Goal: Task Accomplishment & Management: Complete application form

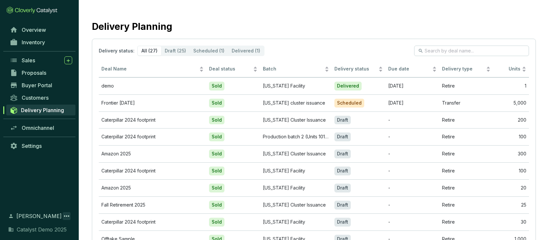
click at [64, 217] on icon at bounding box center [67, 216] width 8 height 8
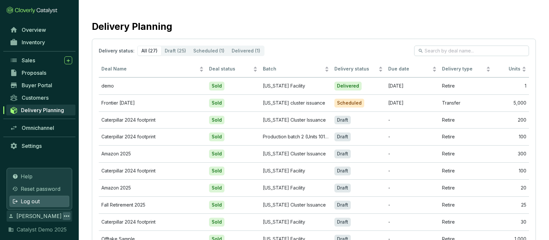
click at [41, 200] on div "Log out" at bounding box center [40, 201] width 60 height 11
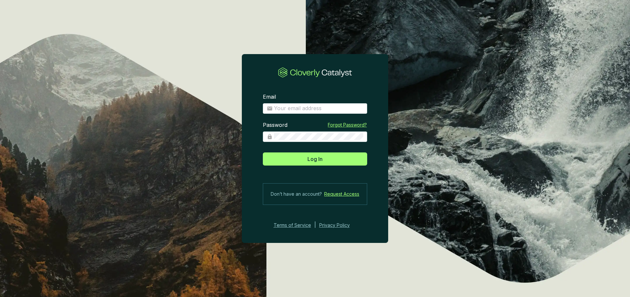
click at [298, 116] on section "Email Password Forgot Password? Log In Don’t have an account? Request Access Te…" at bounding box center [315, 161] width 146 height 157
click at [298, 111] on input "Email" at bounding box center [318, 108] width 89 height 7
type input "charley+demo@cloverly.com"
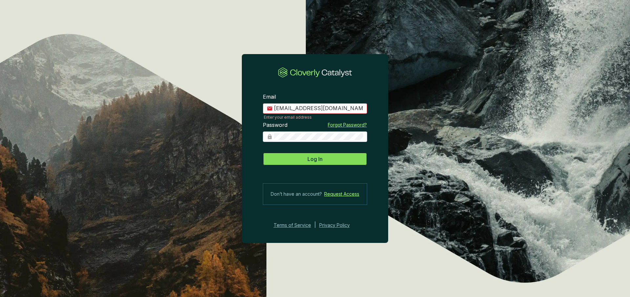
click at [313, 159] on span "Log In" at bounding box center [315, 159] width 15 height 8
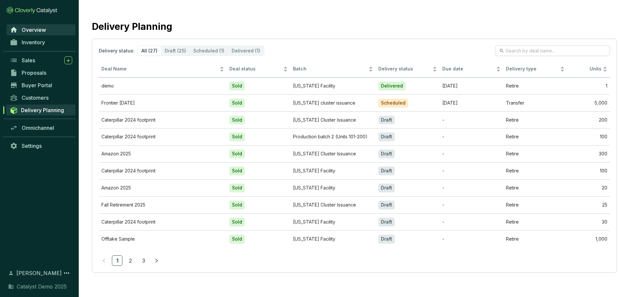
click at [39, 28] on span "Overview" at bounding box center [34, 30] width 24 height 7
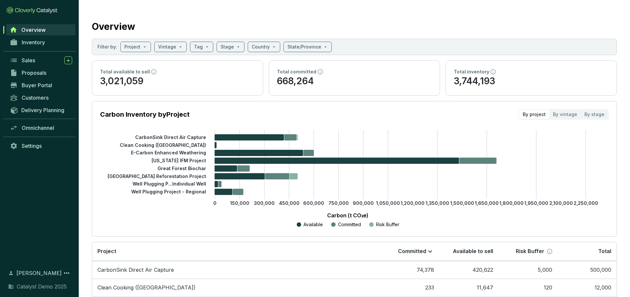
scroll to position [14, 0]
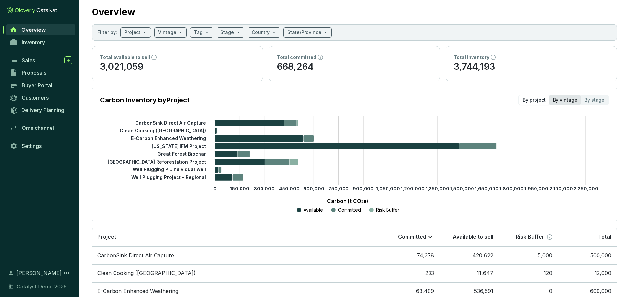
click at [482, 102] on div "By vintage" at bounding box center [566, 100] width 32 height 9
click at [482, 96] on input "By vintage" at bounding box center [550, 96] width 0 height 0
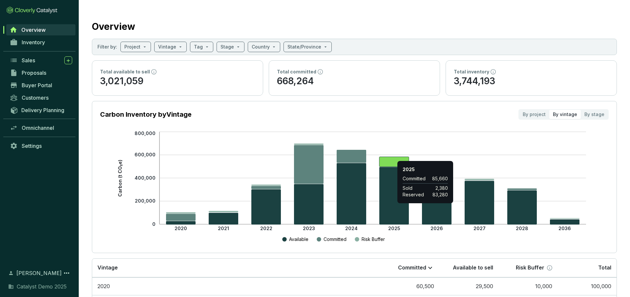
scroll to position [23, 0]
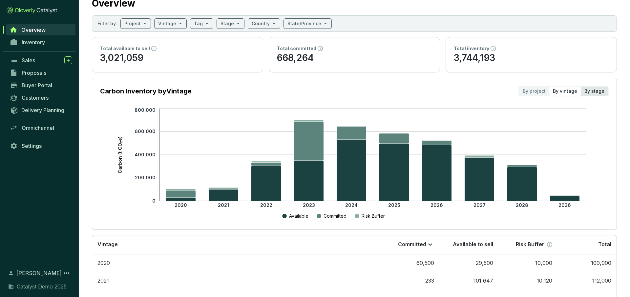
click at [482, 93] on div "By stage" at bounding box center [594, 91] width 27 height 9
click at [482, 87] on input "By stage" at bounding box center [581, 87] width 0 height 0
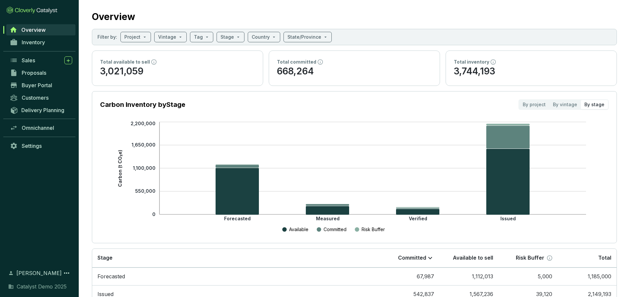
scroll to position [11, 0]
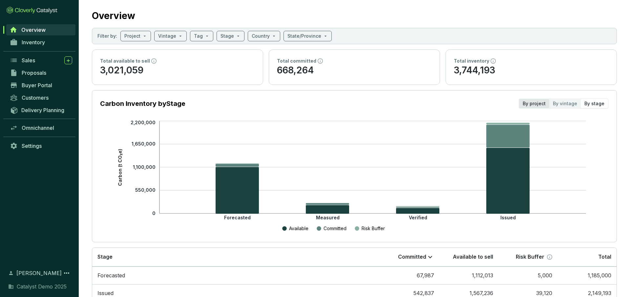
click at [482, 102] on div "By project" at bounding box center [534, 103] width 30 height 9
click at [482, 99] on input "By project" at bounding box center [519, 99] width 0 height 0
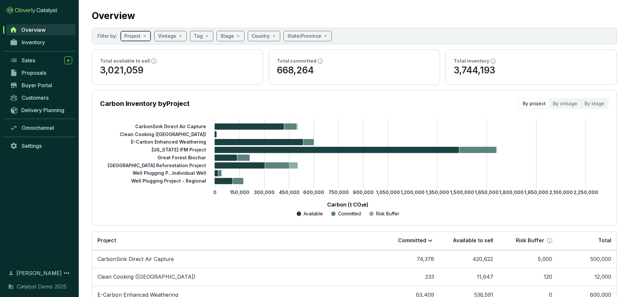
click at [147, 33] on div "Project" at bounding box center [135, 36] width 31 height 11
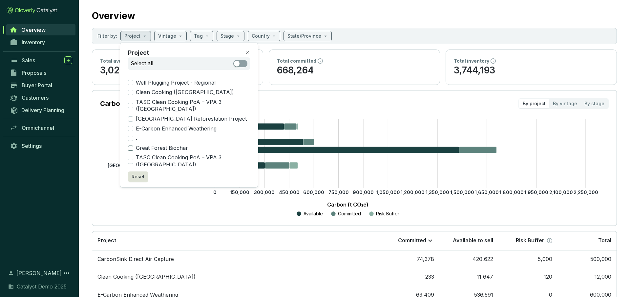
click at [131, 146] on input "Great Forest Biochar" at bounding box center [130, 148] width 5 height 5
checkbox input "true"
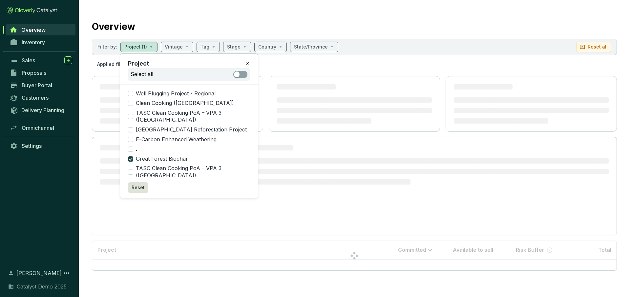
click at [176, 37] on section "Overview Filter by: Project (1) Vintage Tag Stage Country State/Province Reset …" at bounding box center [354, 144] width 551 height 288
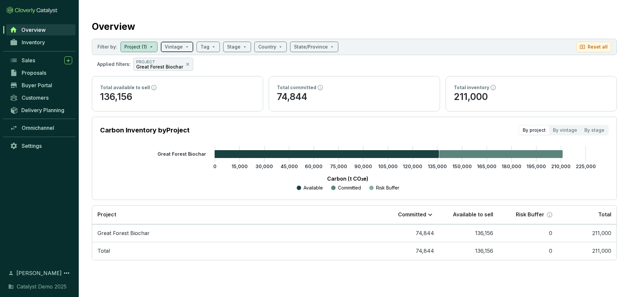
click at [174, 46] on input "search" at bounding box center [174, 47] width 18 height 10
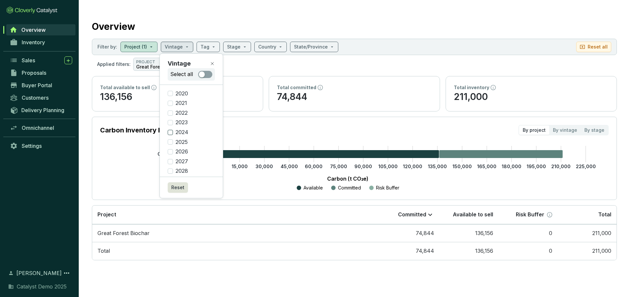
click at [170, 132] on input "2024" at bounding box center [170, 132] width 5 height 5
checkbox input "true"
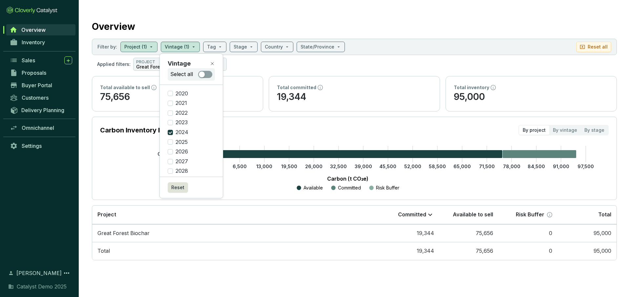
click at [307, 73] on section "Overview Filter by: Project (1) Vintage (1) Tag Stage Country State/Province Re…" at bounding box center [354, 139] width 551 height 278
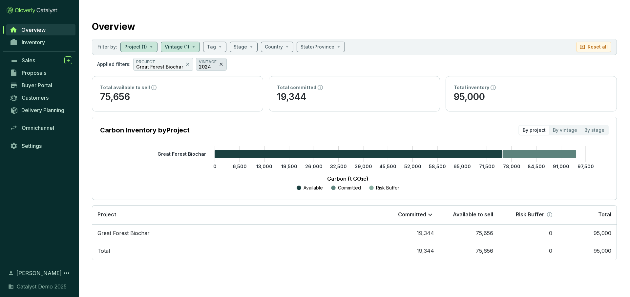
click at [219, 65] on icon at bounding box center [221, 64] width 5 height 8
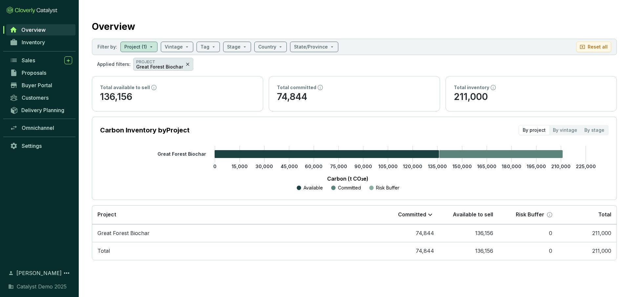
click at [186, 63] on icon at bounding box center [187, 64] width 3 height 3
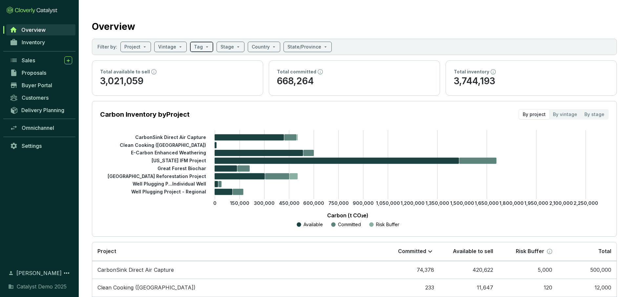
click at [200, 44] on span at bounding box center [201, 47] width 15 height 10
click at [307, 117] on section "Carbon Inventory by Project By project By vintage By stage" at bounding box center [354, 114] width 509 height 11
click at [30, 46] on link "Inventory" at bounding box center [41, 42] width 69 height 11
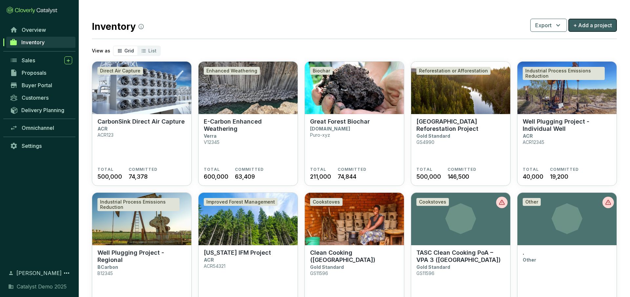
click at [482, 25] on span "+ Add a project" at bounding box center [592, 25] width 39 height 8
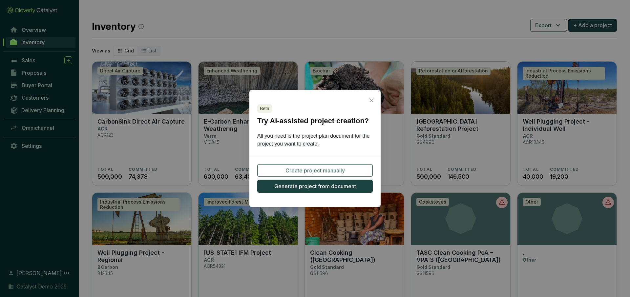
click at [321, 171] on span "Create project manually" at bounding box center [315, 171] width 59 height 8
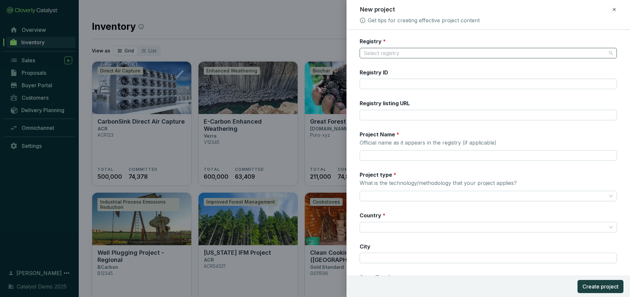
click at [401, 55] on input "Registry *" at bounding box center [485, 53] width 243 height 10
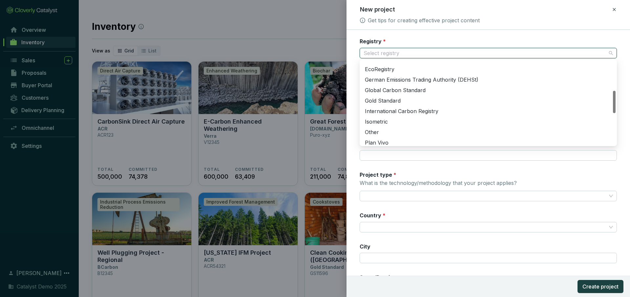
scroll to position [119, 0]
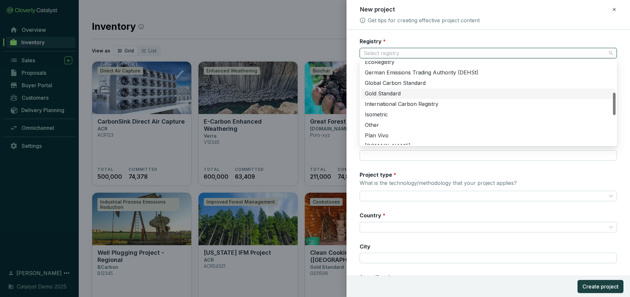
click at [393, 90] on div "Gold Standard" at bounding box center [488, 94] width 255 height 11
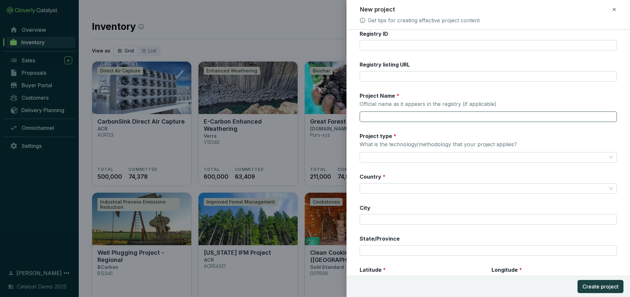
scroll to position [39, 0]
click at [400, 118] on input "Project Name * Official name as it appears in the registry (if applicable)" at bounding box center [488, 116] width 257 height 11
click at [376, 162] on div at bounding box center [488, 157] width 257 height 11
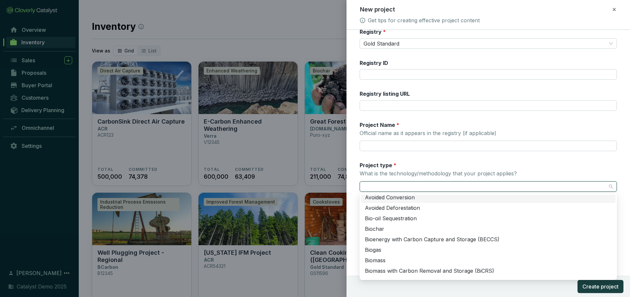
scroll to position [7, 0]
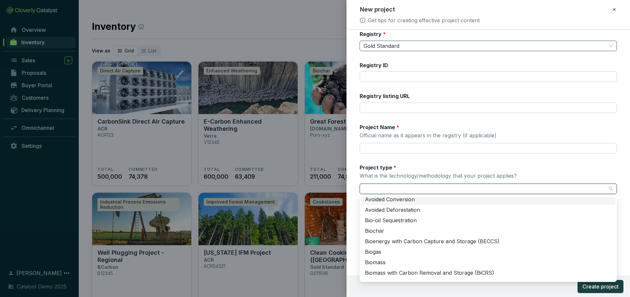
click at [435, 47] on span "Gold Standard" at bounding box center [488, 46] width 249 height 10
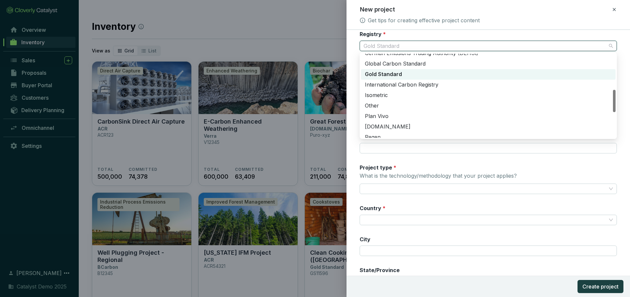
scroll to position [138, 0]
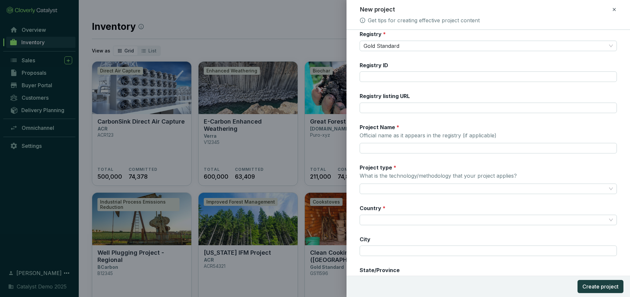
click at [413, 160] on div "Registry * Gold Standard Registry ID Registry listing URL Project Name * Offici…" at bounding box center [488, 183] width 257 height 304
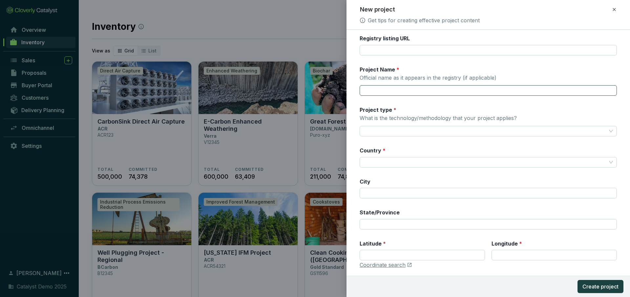
scroll to position [71, 0]
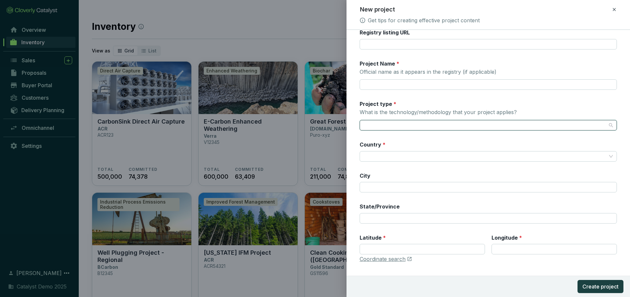
click at [399, 124] on input "Project type * What is the technology/methodology that your project applies?" at bounding box center [485, 125] width 243 height 10
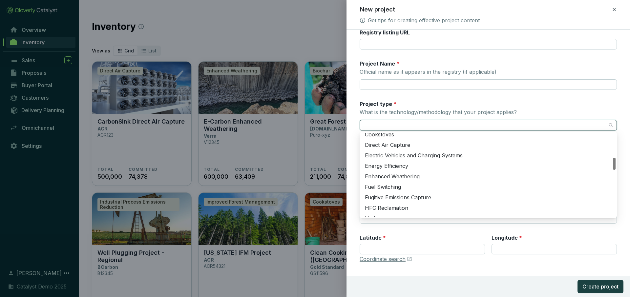
scroll to position [167, 0]
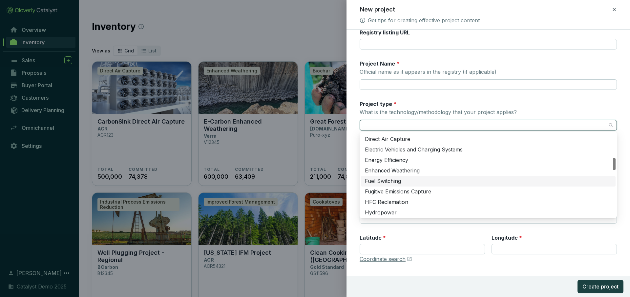
click at [354, 174] on form "Registry * Gold Standard Registry ID Registry listing URL Project Name * Offici…" at bounding box center [489, 135] width 284 height 336
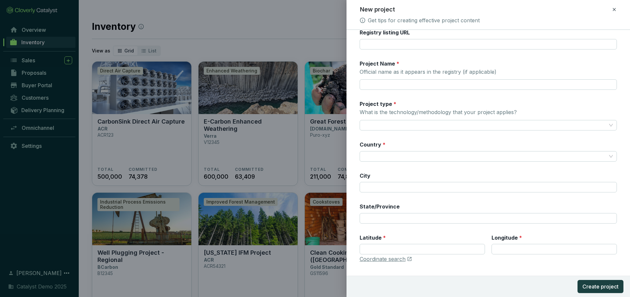
scroll to position [84, 0]
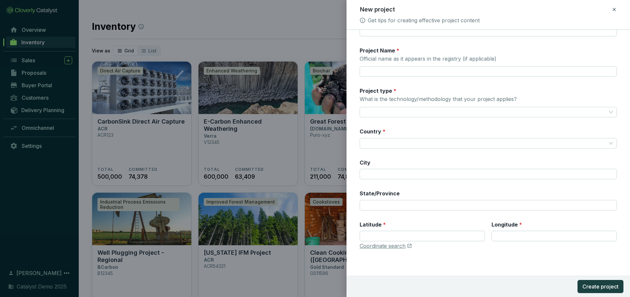
click at [482, 9] on icon at bounding box center [614, 9] width 3 height 3
click at [482, 37] on span "Discard" at bounding box center [566, 38] width 17 height 7
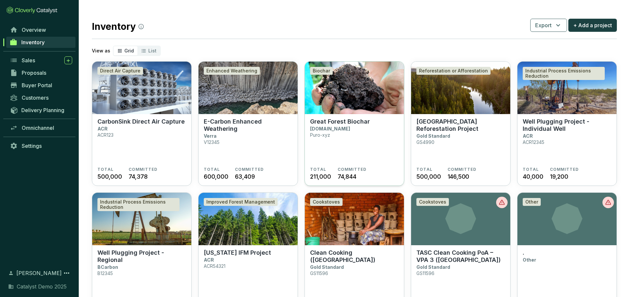
click at [357, 131] on section "Great Forest Biochar Puro.earth Puro-xyz" at bounding box center [354, 142] width 89 height 49
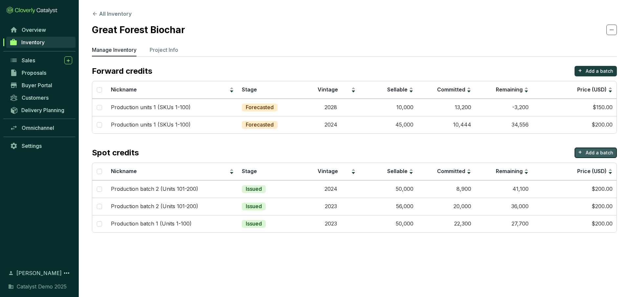
click at [594, 150] on p "Add a batch" at bounding box center [600, 153] width 28 height 7
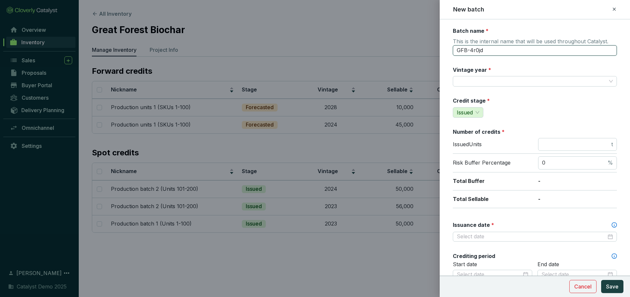
click at [524, 50] on input "GFB-4r0jd" at bounding box center [535, 50] width 164 height 11
click at [508, 81] on input "Vintage year *" at bounding box center [532, 81] width 150 height 10
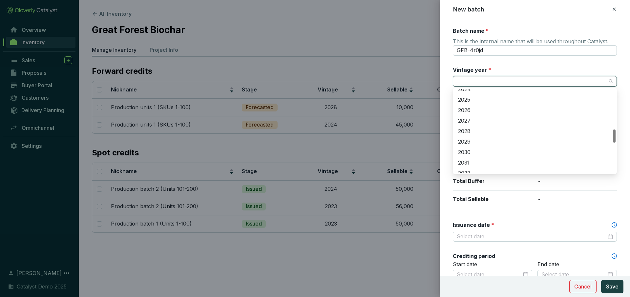
scroll to position [241, 0]
click at [473, 146] on div "2028" at bounding box center [535, 147] width 154 height 7
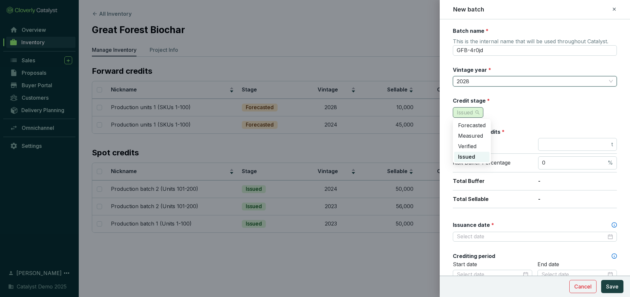
click at [477, 111] on span "Issued" at bounding box center [468, 113] width 23 height 10
click at [473, 125] on span "Forecasted" at bounding box center [472, 125] width 28 height 7
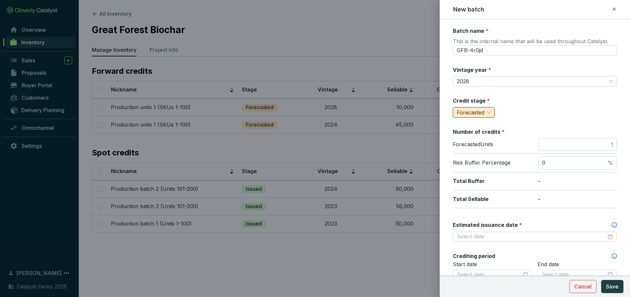
click at [487, 114] on span "Forecasted" at bounding box center [474, 113] width 34 height 10
click at [472, 157] on span "Issued" at bounding box center [466, 157] width 16 height 7
click at [498, 79] on span "2028" at bounding box center [535, 81] width 156 height 10
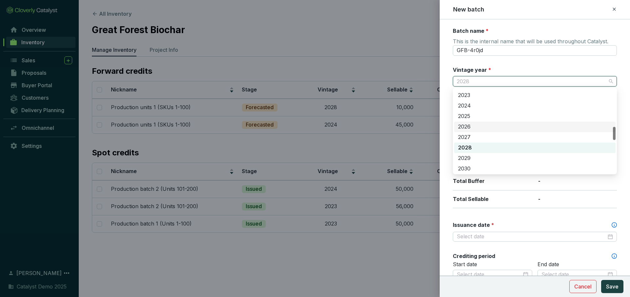
click at [469, 117] on div "2025" at bounding box center [535, 116] width 154 height 7
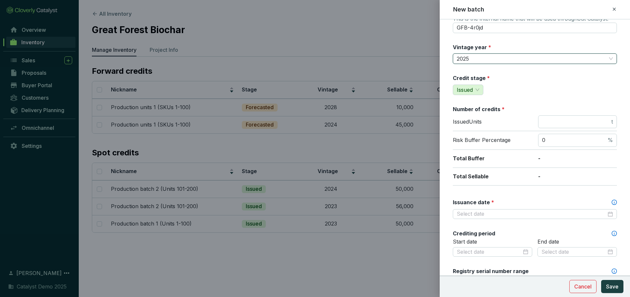
scroll to position [49, 0]
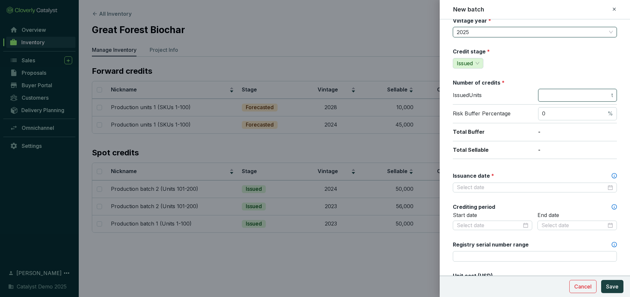
click at [575, 97] on input "number" at bounding box center [576, 95] width 68 height 7
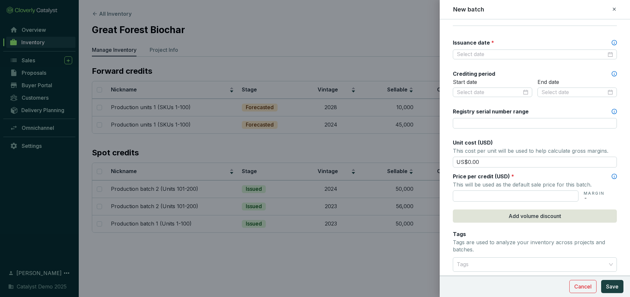
scroll to position [184, 0]
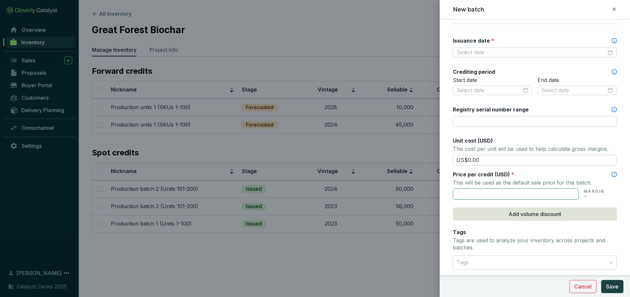
click at [495, 192] on input "text" at bounding box center [516, 194] width 126 height 11
type input "US$40.00"
click at [490, 160] on input "US$0.00" at bounding box center [535, 160] width 164 height 11
type input "US$0"
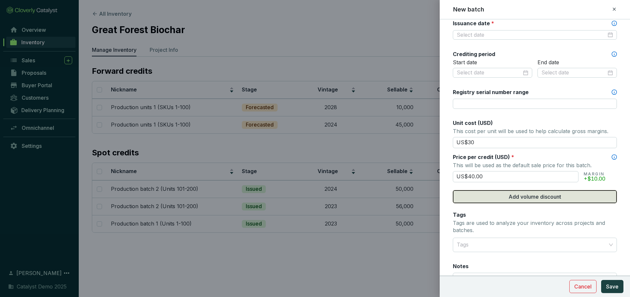
scroll to position [242, 0]
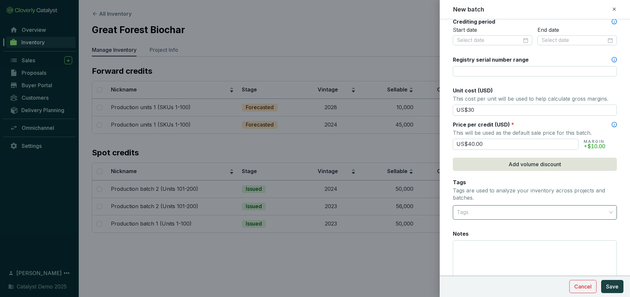
click at [511, 215] on div at bounding box center [531, 212] width 154 height 13
type input "US$30.00"
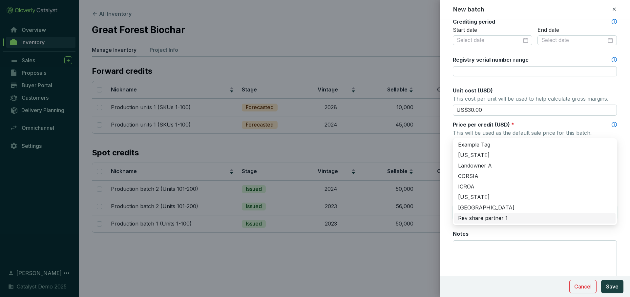
click at [494, 227] on div "Batch name * This is the internal name that will be used throughout Catalyst. G…" at bounding box center [535, 37] width 164 height 502
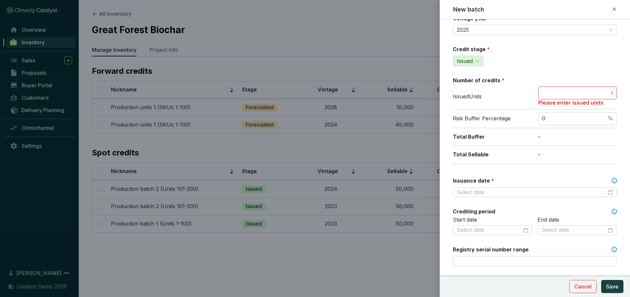
scroll to position [0, 0]
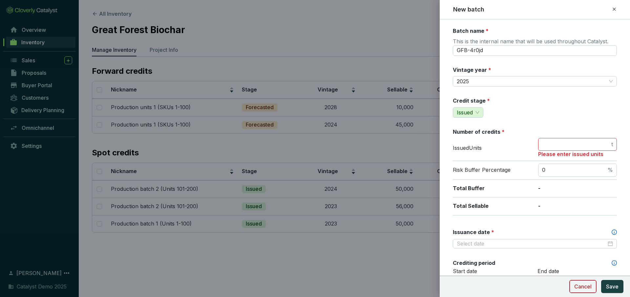
click at [578, 285] on span "Cancel" at bounding box center [582, 287] width 17 height 8
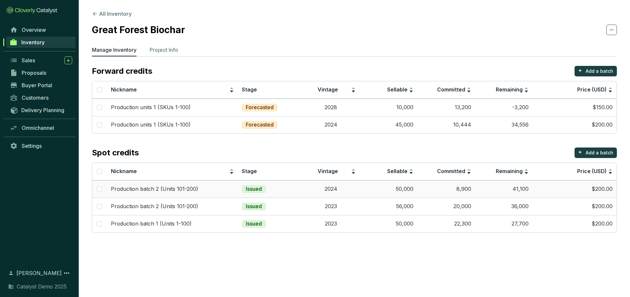
click at [282, 188] on td "Issued" at bounding box center [270, 189] width 64 height 17
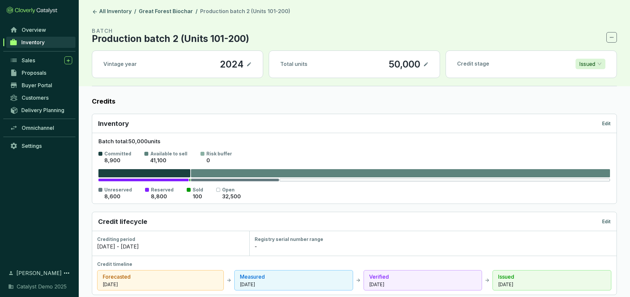
click at [586, 67] on p "Issued" at bounding box center [587, 64] width 16 height 10
click at [166, 9] on link "Great Forest Biochar" at bounding box center [166, 12] width 57 height 8
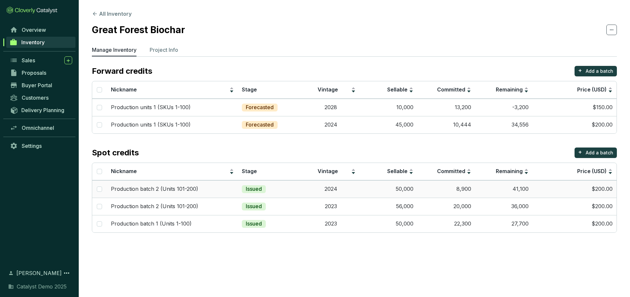
click at [292, 194] on td "Issued" at bounding box center [270, 189] width 64 height 17
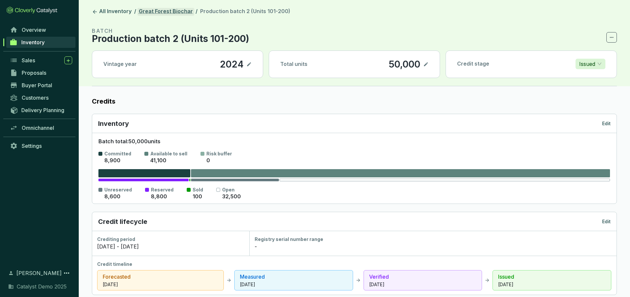
click at [173, 9] on link "Great Forest Biochar" at bounding box center [166, 12] width 57 height 8
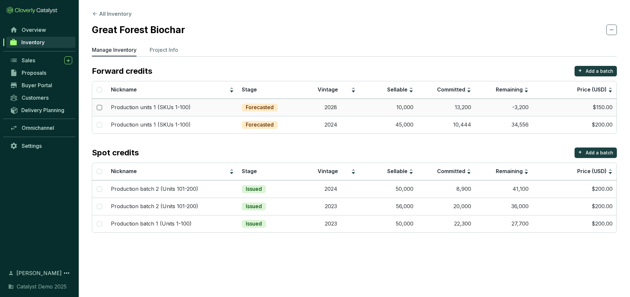
click at [97, 108] on input "checkbox" at bounding box center [99, 107] width 5 height 5
checkbox input "true"
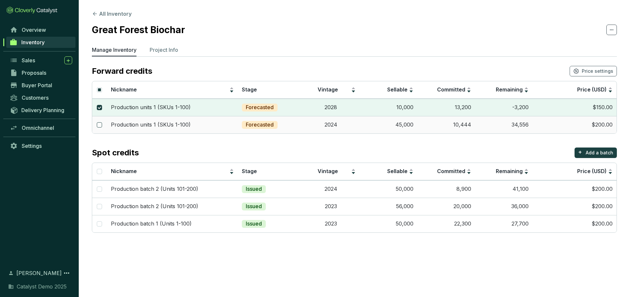
click at [99, 125] on input "checkbox" at bounding box center [99, 124] width 5 height 5
checkbox input "true"
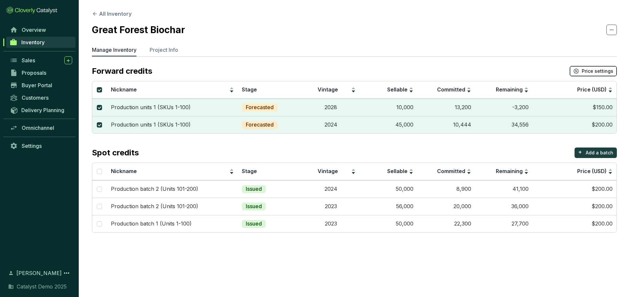
click at [584, 70] on span "Price settings" at bounding box center [598, 71] width 32 height 7
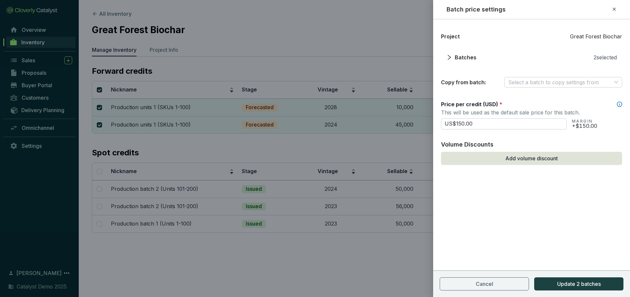
click at [613, 8] on icon at bounding box center [614, 9] width 3 height 3
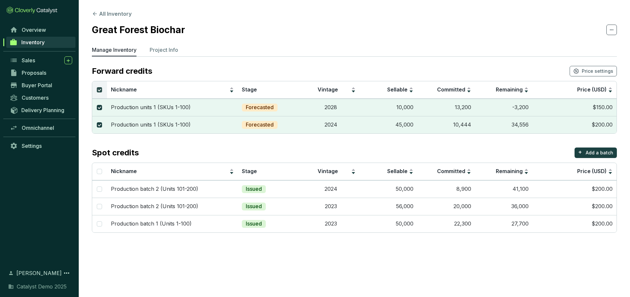
click at [100, 88] on input "Select all" at bounding box center [99, 89] width 5 height 5
checkbox input "false"
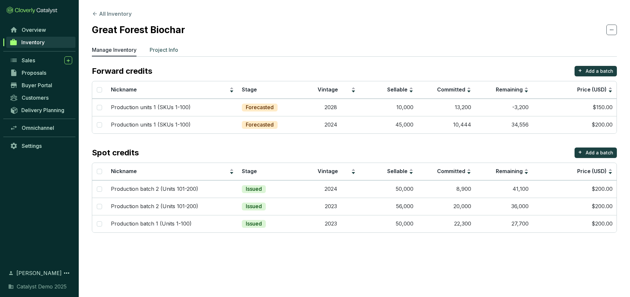
click at [174, 48] on p "Project Info" at bounding box center [164, 50] width 29 height 8
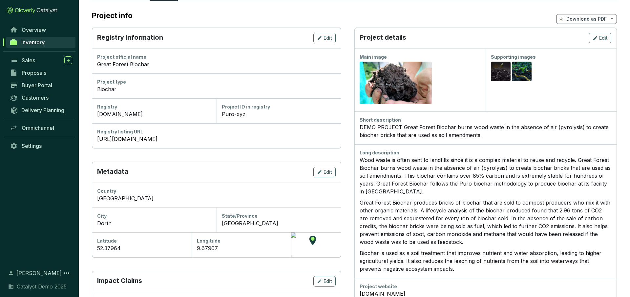
scroll to position [63, 0]
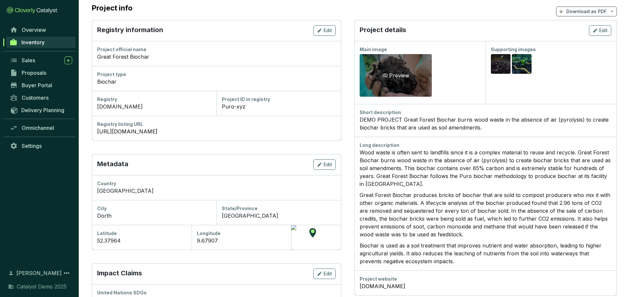
click at [399, 66] on div "Preview" at bounding box center [396, 75] width 72 height 43
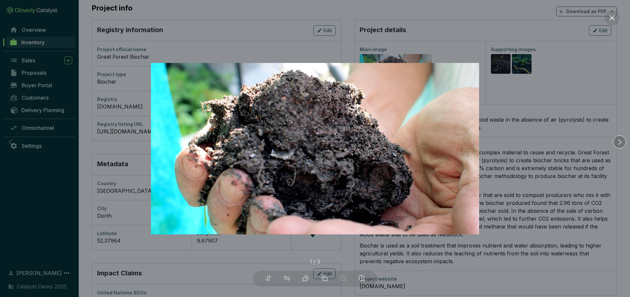
click at [620, 140] on icon "right" at bounding box center [619, 142] width 7 height 7
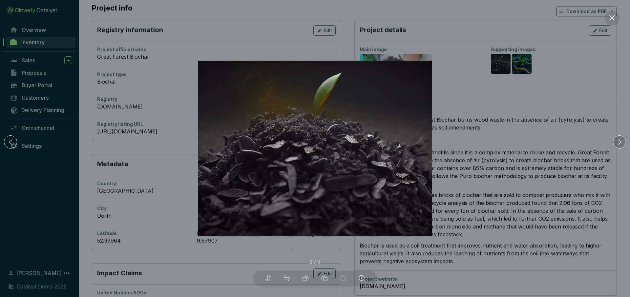
click at [620, 140] on icon "right" at bounding box center [619, 142] width 7 height 7
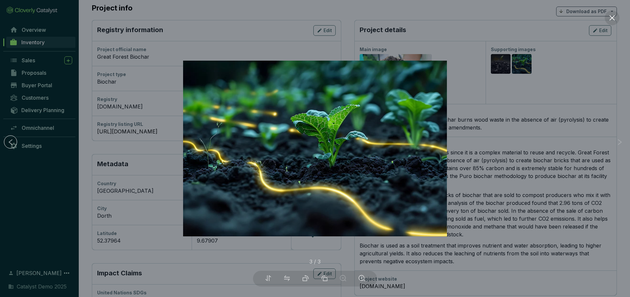
click at [570, 149] on div at bounding box center [315, 148] width 630 height 297
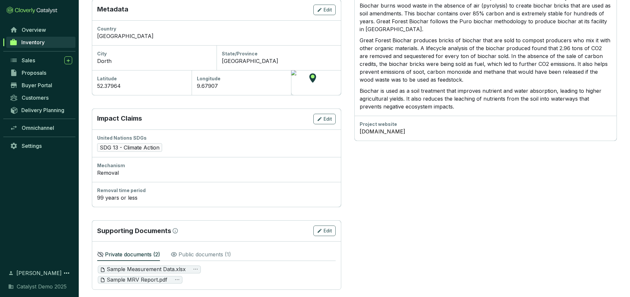
scroll to position [224, 0]
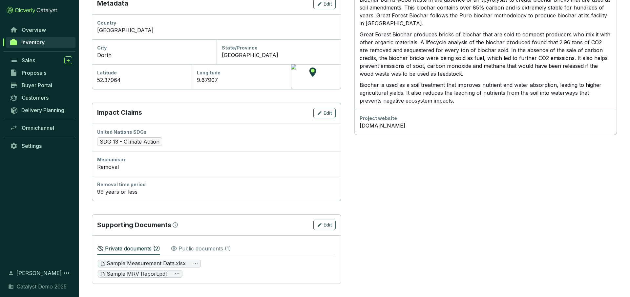
click at [211, 248] on p "Public documents ( 1 )" at bounding box center [205, 249] width 53 height 8
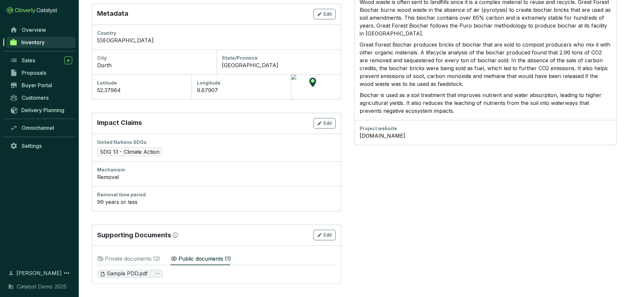
click at [140, 261] on p "Private documents ( 2 )" at bounding box center [132, 259] width 55 height 8
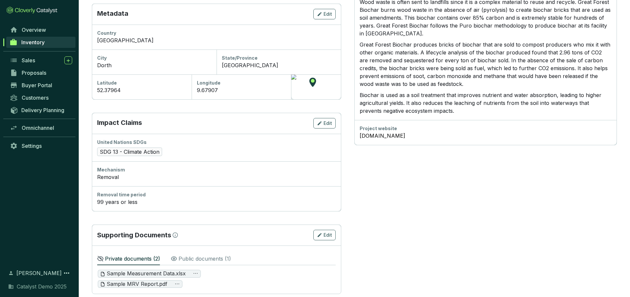
click at [209, 258] on p "Public documents ( 1 )" at bounding box center [205, 259] width 53 height 8
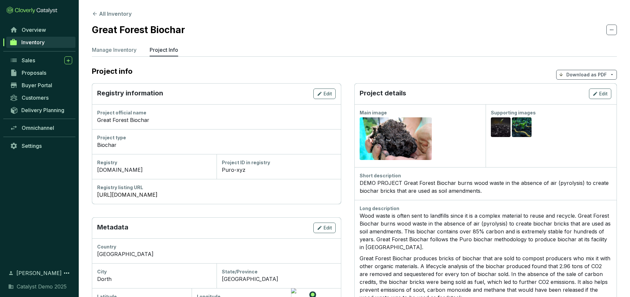
scroll to position [3, 0]
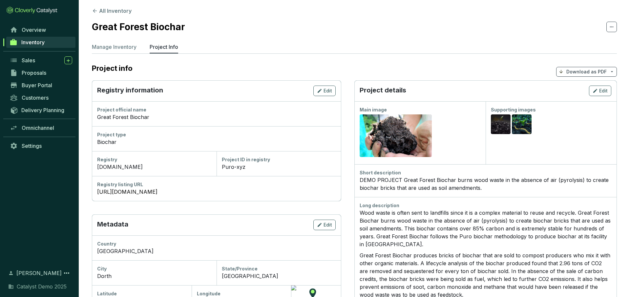
click at [587, 72] on p "Download as PDF" at bounding box center [587, 72] width 40 height 7
click at [583, 86] on span "Show pricing" at bounding box center [587, 87] width 30 height 5
click at [108, 9] on button "All Inventory" at bounding box center [112, 11] width 40 height 8
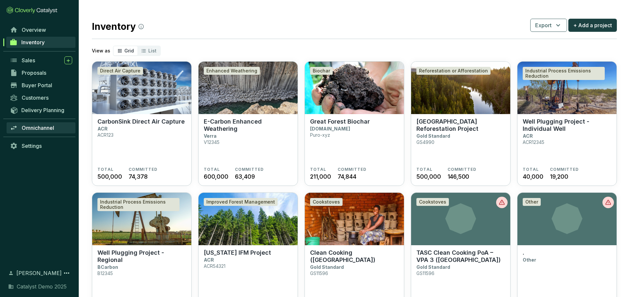
click at [40, 131] on span "Omnichannel" at bounding box center [38, 128] width 32 height 7
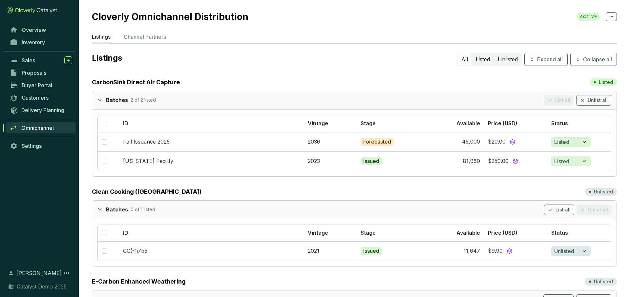
click at [101, 98] on icon "expanded" at bounding box center [99, 100] width 5 height 5
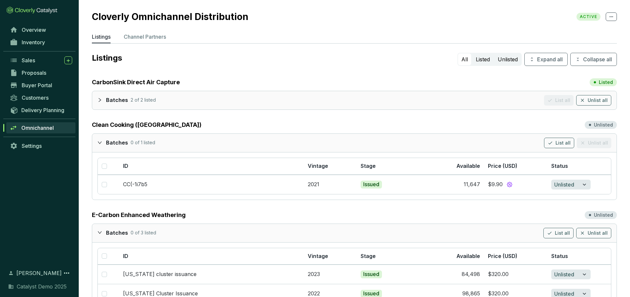
click at [103, 142] on div at bounding box center [101, 143] width 9 height 10
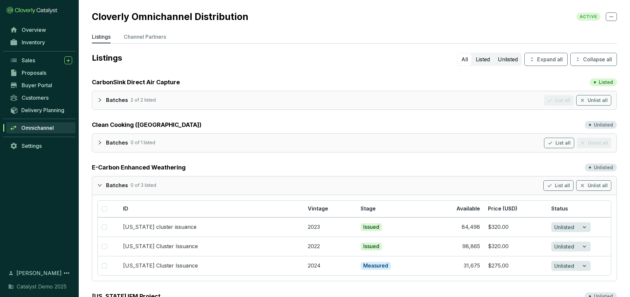
click at [100, 186] on icon "expanded" at bounding box center [100, 185] width 4 height 2
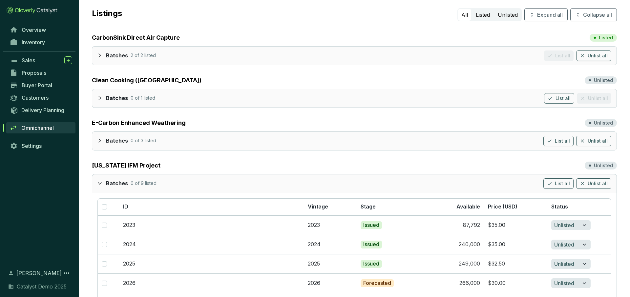
scroll to position [51, 0]
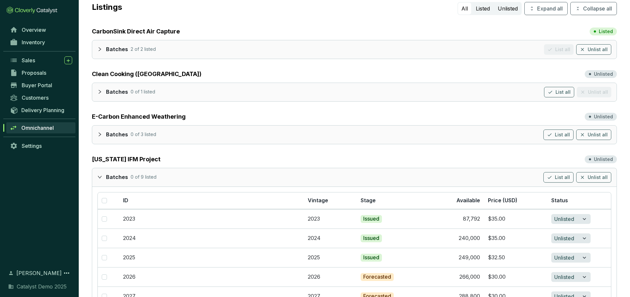
click at [100, 174] on div at bounding box center [101, 177] width 9 height 10
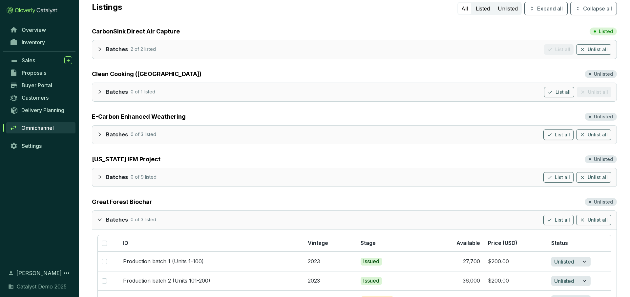
click at [95, 220] on div "Batches 0 of 3 listed List all Unlist all" at bounding box center [354, 220] width 525 height 18
click at [99, 220] on icon "expanded" at bounding box center [100, 220] width 4 height 2
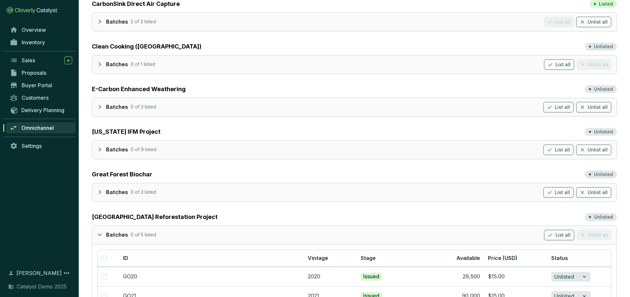
click at [102, 236] on div at bounding box center [101, 235] width 9 height 10
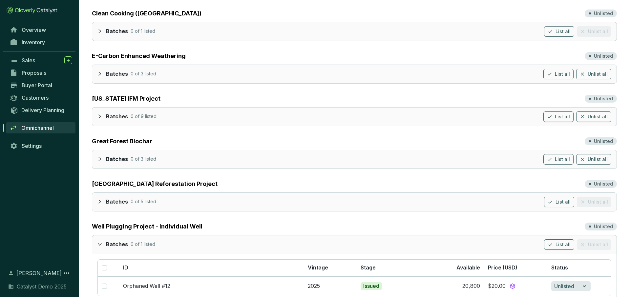
scroll to position [129, 0]
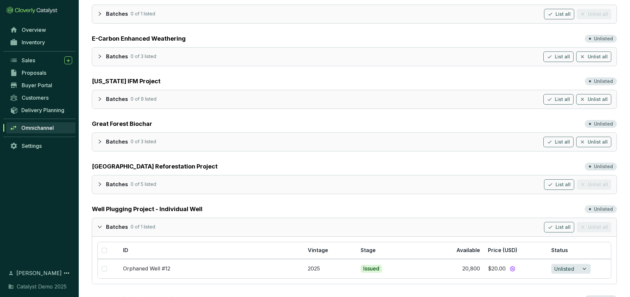
click at [100, 230] on div at bounding box center [101, 227] width 9 height 10
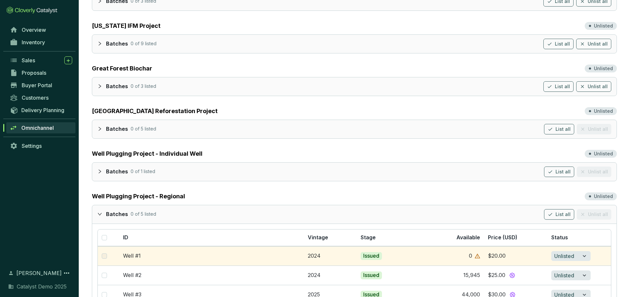
scroll to position [194, 0]
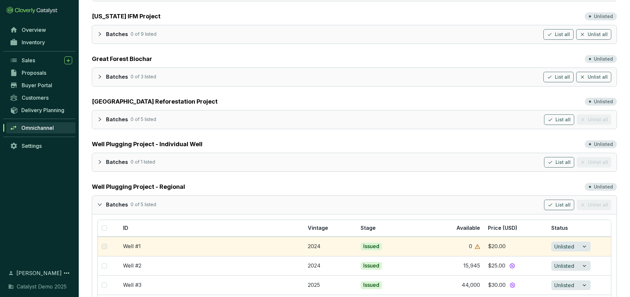
click at [100, 204] on icon "expanded" at bounding box center [99, 205] width 5 height 5
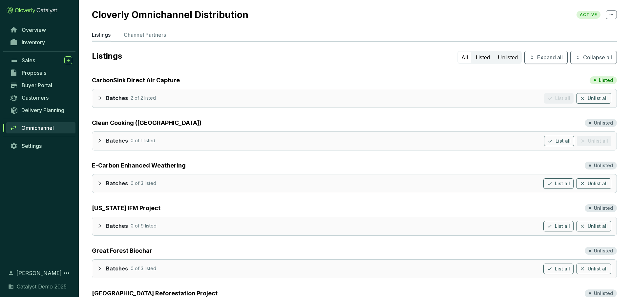
scroll to position [0, 0]
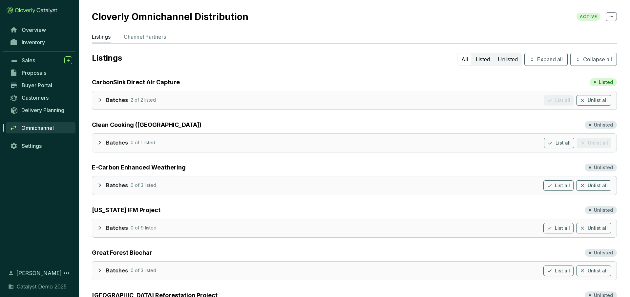
click at [99, 100] on icon "collapsed" at bounding box center [99, 100] width 5 height 5
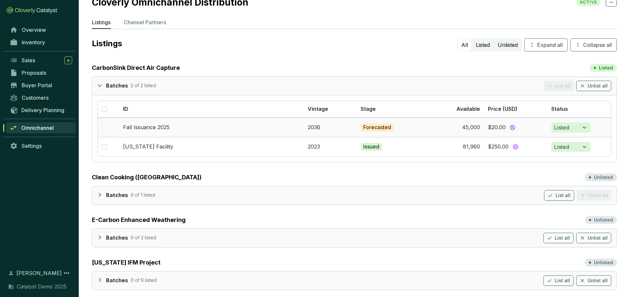
scroll to position [16, 0]
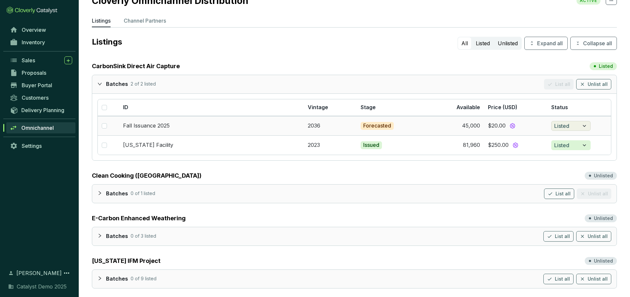
click at [582, 128] on icon "button" at bounding box center [584, 126] width 7 height 8
click at [578, 141] on div "Unlist" at bounding box center [584, 139] width 59 height 13
click at [579, 126] on td "Unlisted" at bounding box center [580, 125] width 64 height 19
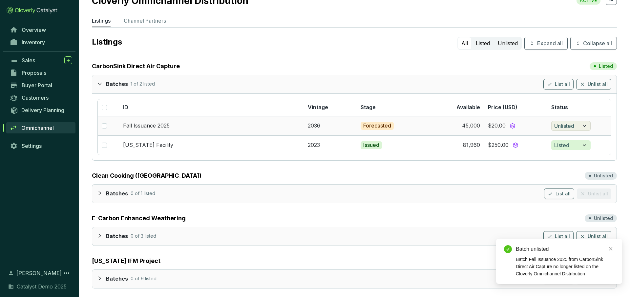
click at [575, 125] on button "Unlisted" at bounding box center [570, 126] width 39 height 10
click at [573, 141] on div "List" at bounding box center [584, 139] width 59 height 13
click at [579, 128] on button "Listed" at bounding box center [570, 126] width 39 height 10
click at [422, 142] on td "81,960" at bounding box center [453, 145] width 64 height 19
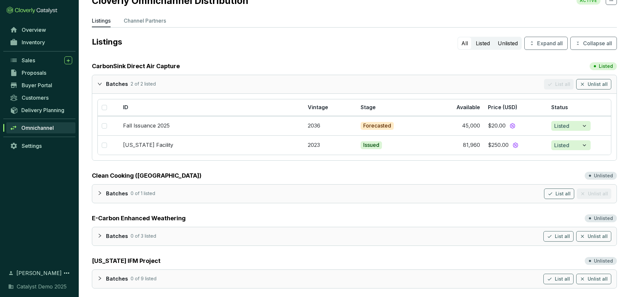
click at [97, 83] on icon "expanded" at bounding box center [99, 84] width 5 height 5
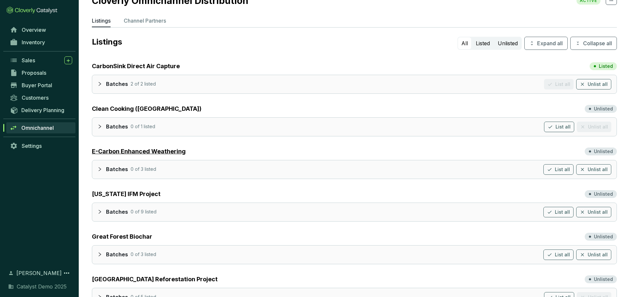
scroll to position [0, 0]
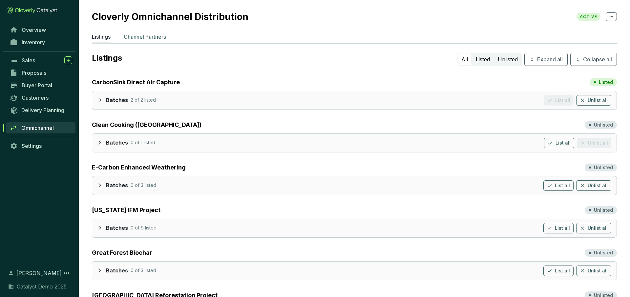
click at [149, 38] on p "Channel Partners" at bounding box center [145, 37] width 42 height 8
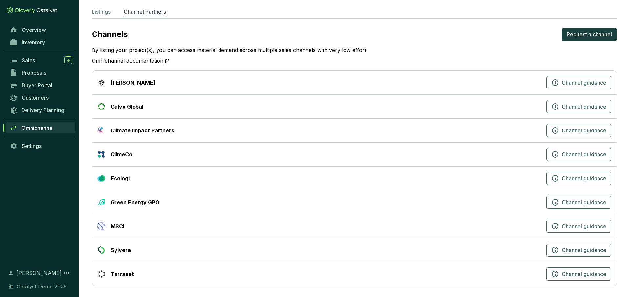
scroll to position [27, 0]
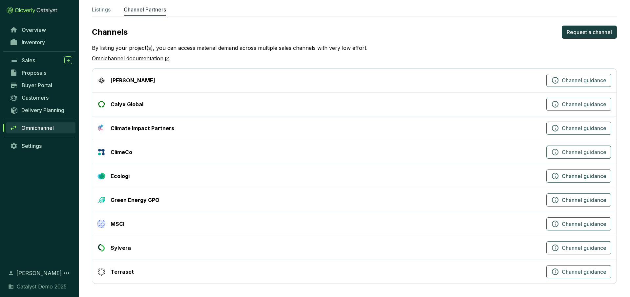
click at [555, 152] on icon "button" at bounding box center [555, 152] width 8 height 8
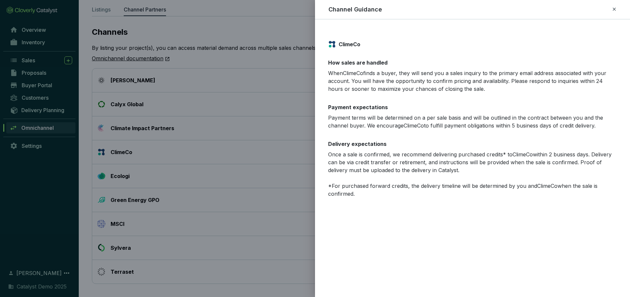
click at [614, 8] on icon at bounding box center [614, 9] width 5 height 8
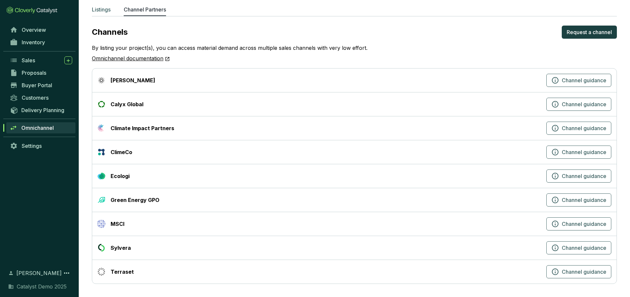
click at [109, 11] on p "Listings" at bounding box center [101, 10] width 19 height 8
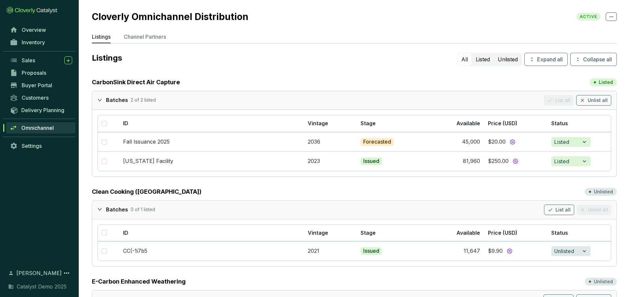
click at [100, 100] on icon "expanded" at bounding box center [100, 100] width 4 height 2
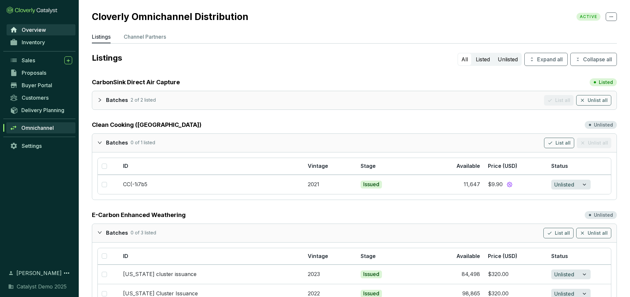
click at [51, 31] on link "Overview" at bounding box center [41, 29] width 69 height 11
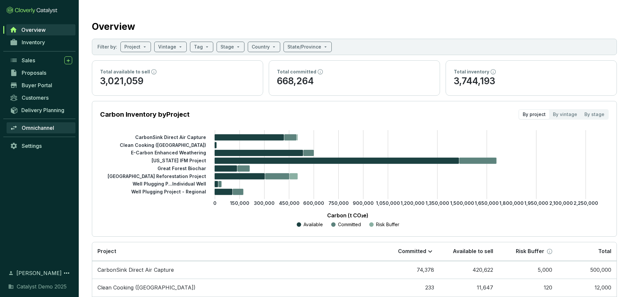
click at [48, 130] on span "Omnichannel" at bounding box center [38, 128] width 32 height 7
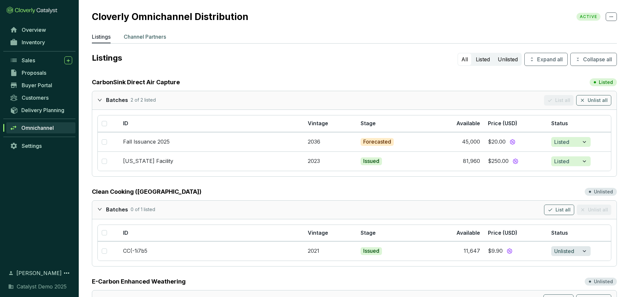
click at [142, 39] on p "Channel Partners" at bounding box center [145, 37] width 42 height 8
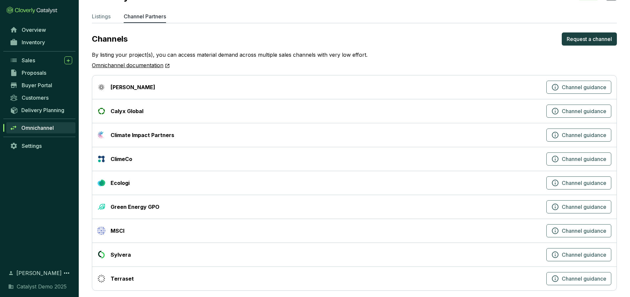
scroll to position [27, 0]
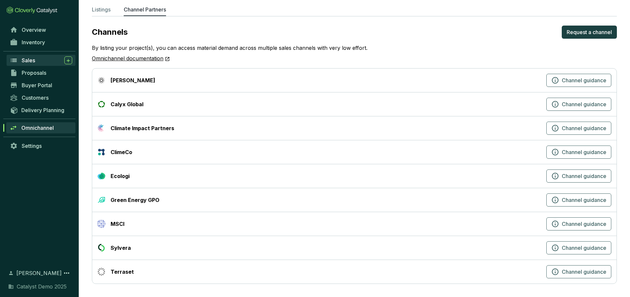
click at [32, 57] on span "Sales" at bounding box center [28, 60] width 13 height 7
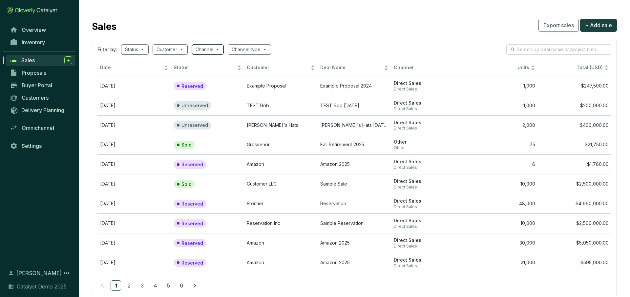
click at [215, 49] on span at bounding box center [208, 50] width 24 height 10
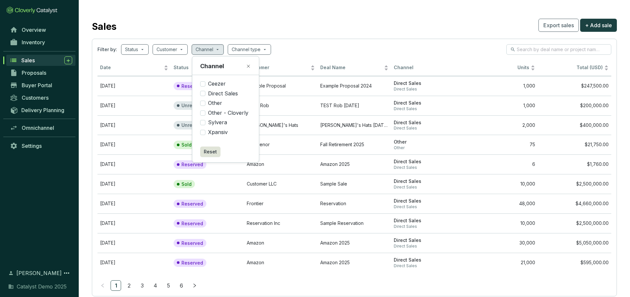
click at [304, 45] on div "Filter by: Status Customer Channel Channel type" at bounding box center [354, 49] width 514 height 11
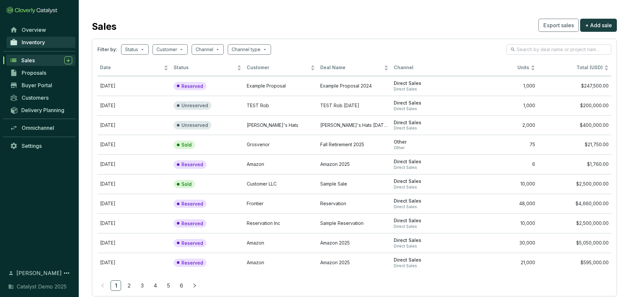
click at [34, 47] on link "Inventory" at bounding box center [41, 42] width 69 height 11
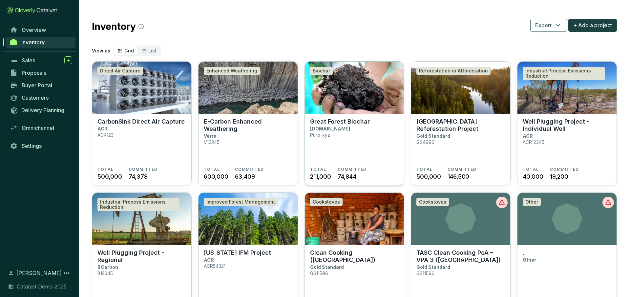
click at [332, 115] on section "Great Forest Biochar Puro.earth Puro-xyz TOTAL 211,000 COMMITTED 74,844" at bounding box center [354, 150] width 99 height 72
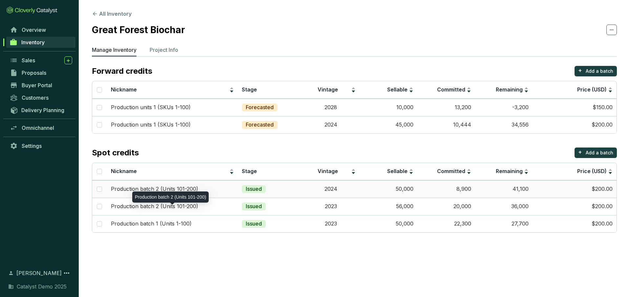
click at [173, 188] on p "Production batch 2 (Units 101-200)" at bounding box center [154, 189] width 87 height 7
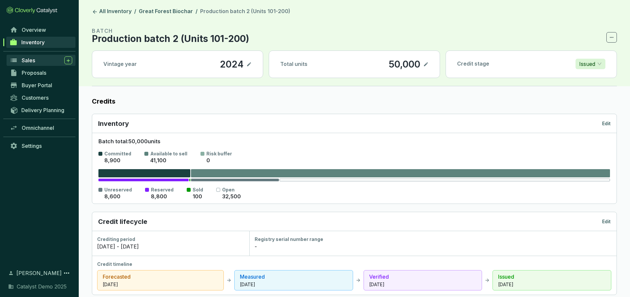
click at [36, 57] on div "Sales" at bounding box center [47, 60] width 51 height 8
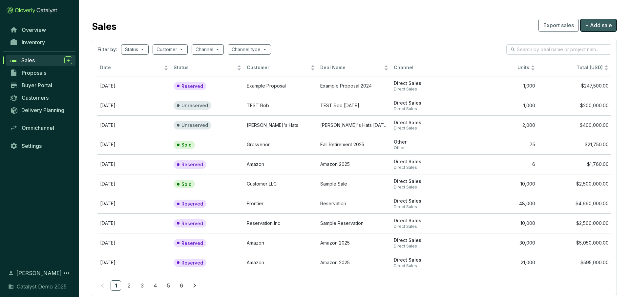
click at [603, 24] on span "+ Add sale" at bounding box center [598, 25] width 27 height 8
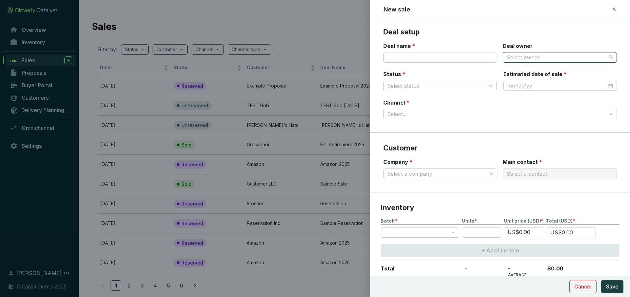
click at [533, 56] on input "Deal owner" at bounding box center [557, 58] width 100 height 10
click at [521, 95] on div "[PERSON_NAME]" at bounding box center [560, 92] width 104 height 7
click at [438, 84] on input "Status *" at bounding box center [436, 86] width 99 height 10
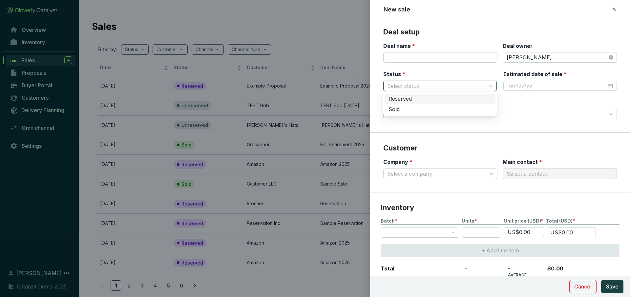
click at [411, 97] on div "Reserved" at bounding box center [440, 99] width 103 height 7
click at [547, 87] on input "Estimated date of sale *" at bounding box center [557, 85] width 99 height 7
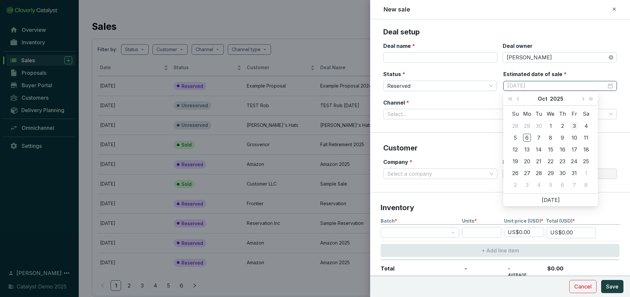
type input "[DATE]"
click at [582, 99] on span "Next month (PageDown)" at bounding box center [582, 98] width 3 height 3
type input "[DATE]"
click at [551, 138] on div "10" at bounding box center [551, 138] width 8 height 8
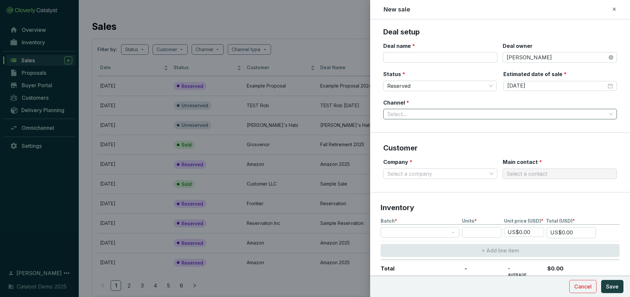
click at [466, 110] on input "Channel *" at bounding box center [496, 114] width 219 height 10
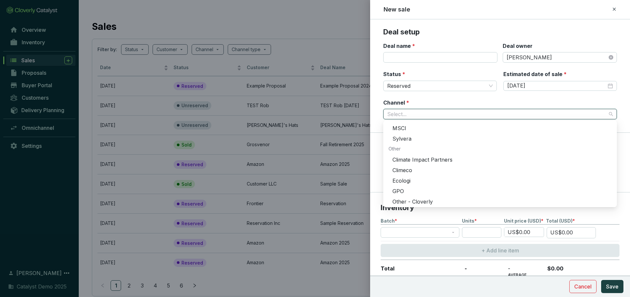
scroll to position [200, 0]
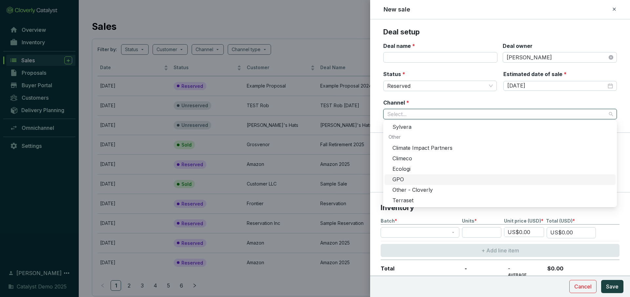
click at [380, 176] on section "Customer Company * Select a company Main contact * Select a contact" at bounding box center [500, 162] width 260 height 59
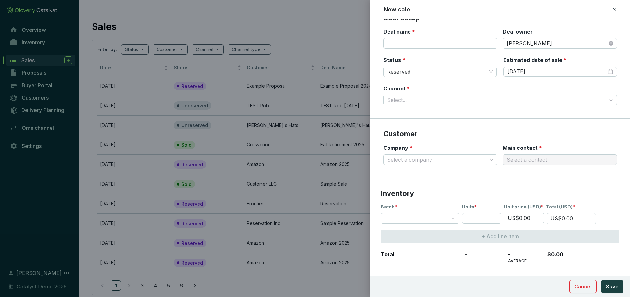
scroll to position [16, 0]
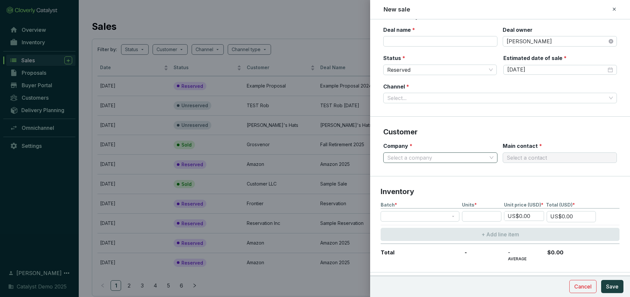
click at [462, 157] on input "Company *" at bounding box center [437, 158] width 100 height 10
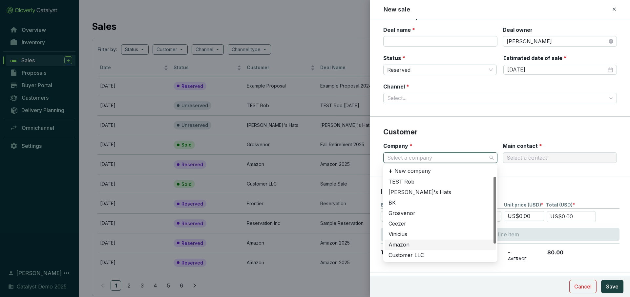
click at [402, 244] on div "Amazon" at bounding box center [441, 245] width 104 height 7
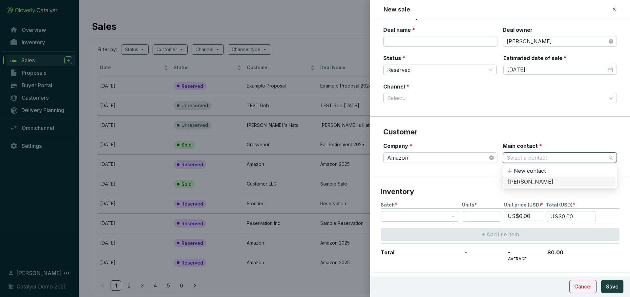
click at [527, 154] on input "Main contact *" at bounding box center [557, 158] width 100 height 10
click at [526, 180] on div "[PERSON_NAME]" at bounding box center [560, 182] width 104 height 7
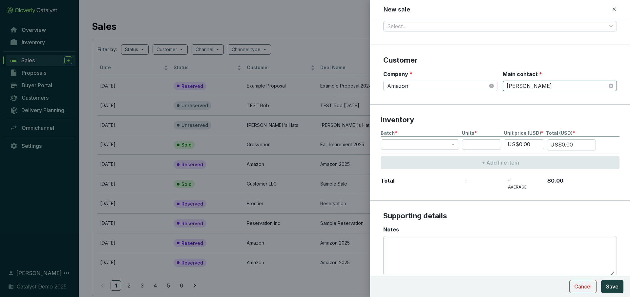
scroll to position [97, 0]
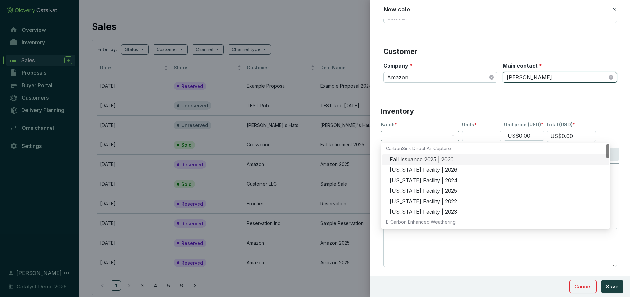
click at [441, 138] on span at bounding box center [420, 136] width 71 height 10
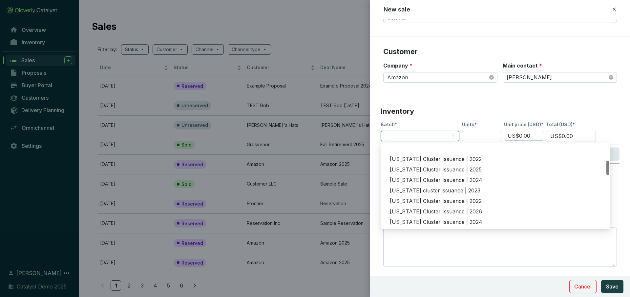
scroll to position [96, 0]
click at [434, 177] on div "[US_STATE] cluster issuance | 2023" at bounding box center [497, 179] width 215 height 7
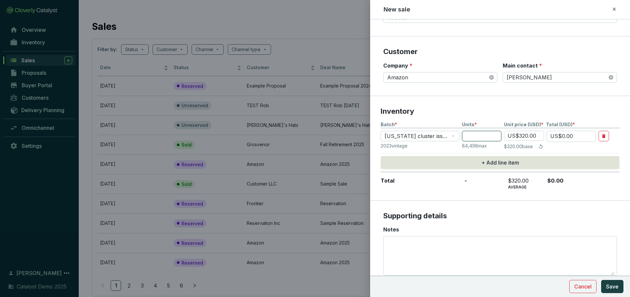
click at [481, 135] on input "number" at bounding box center [481, 136] width 39 height 11
type input "7"
type input "US$2,240.00"
type input "70"
type input "US$22,400.00"
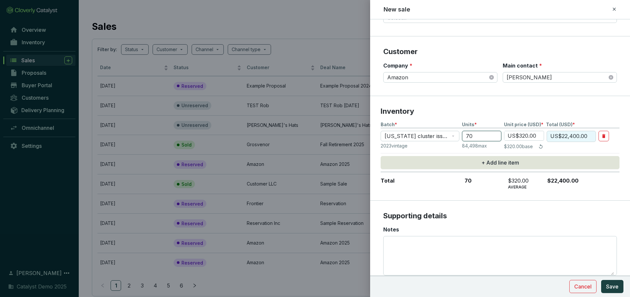
type input "700"
type input "US$224,000.00"
type input "700"
click at [581, 286] on span "Cancel" at bounding box center [582, 287] width 17 height 8
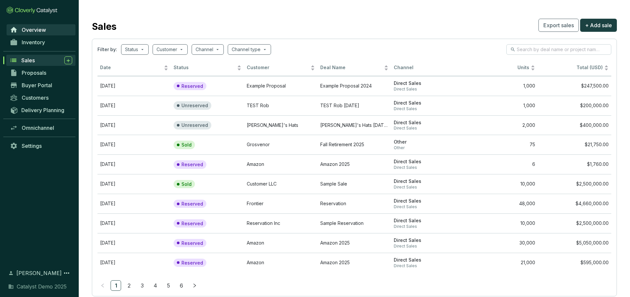
click at [47, 32] on link "Overview" at bounding box center [41, 29] width 69 height 11
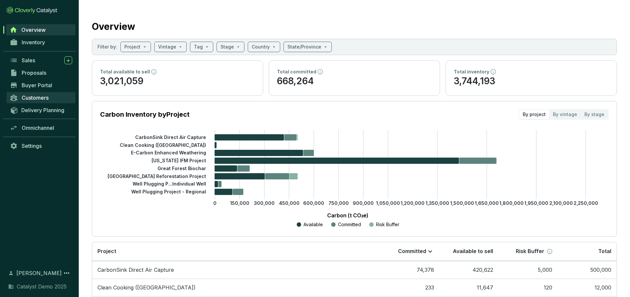
click at [41, 100] on span "Customers" at bounding box center [35, 98] width 27 height 7
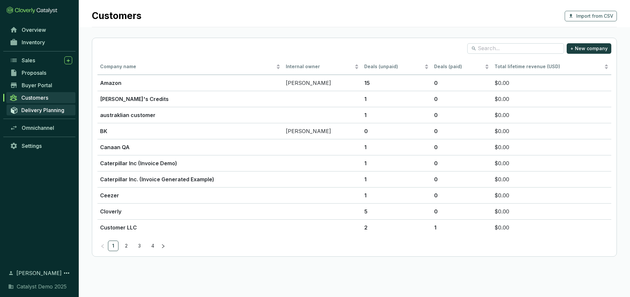
click at [62, 113] on span "Delivery Planning" at bounding box center [42, 110] width 43 height 7
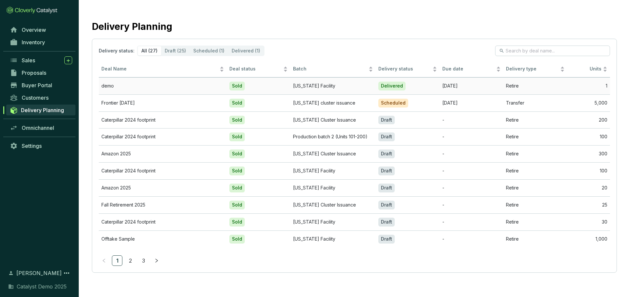
click at [158, 89] on td "demo" at bounding box center [163, 85] width 128 height 17
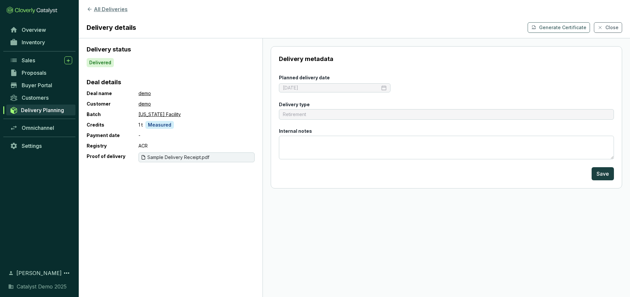
click at [103, 7] on button "All Deliveries" at bounding box center [355, 9] width 536 height 8
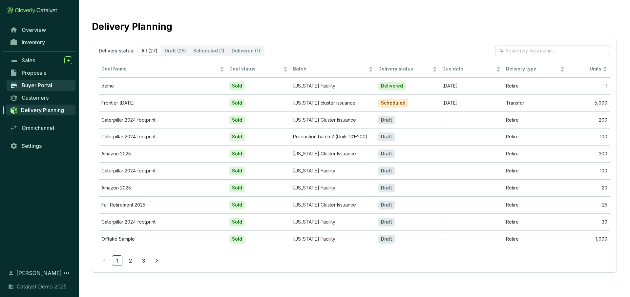
click at [39, 80] on link "Buyer Portal" at bounding box center [41, 85] width 69 height 11
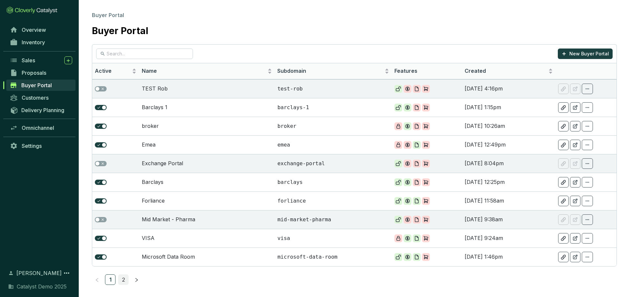
click at [125, 279] on link "2" at bounding box center [124, 280] width 10 height 10
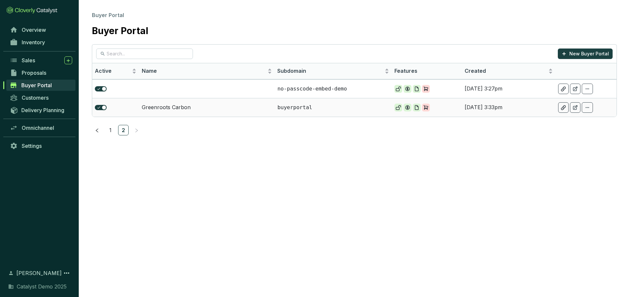
click at [176, 108] on td "Greenroots Carbon" at bounding box center [207, 107] width 136 height 19
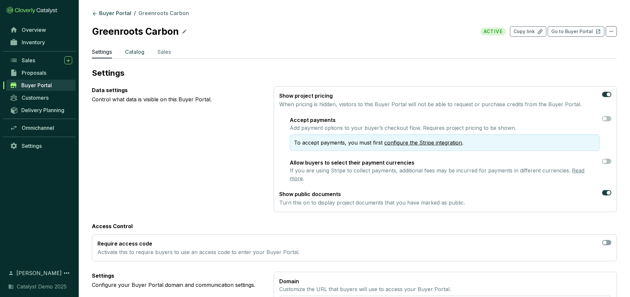
click at [134, 52] on p "Catalog" at bounding box center [134, 52] width 19 height 8
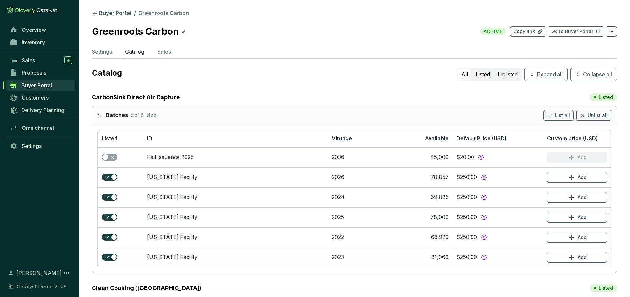
click at [103, 116] on div at bounding box center [101, 115] width 9 height 10
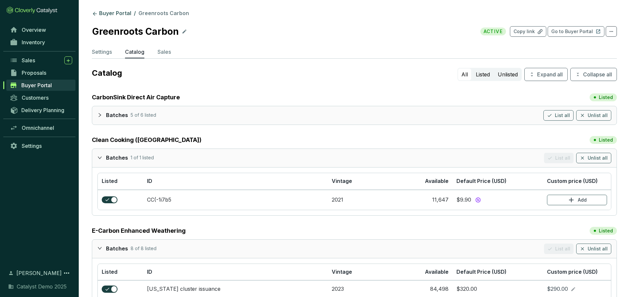
click at [100, 112] on div at bounding box center [101, 115] width 9 height 10
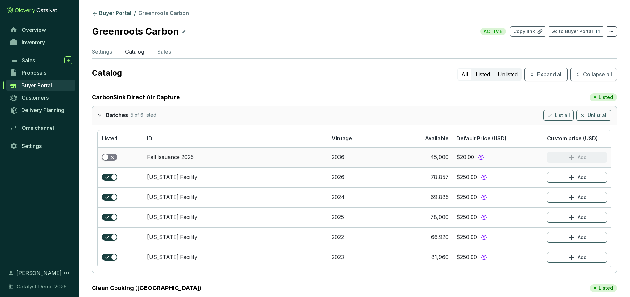
click at [112, 158] on span "button" at bounding box center [110, 157] width 16 height 7
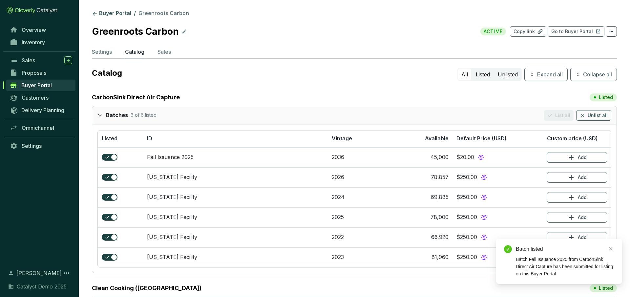
click at [100, 117] on icon "expanded" at bounding box center [99, 115] width 5 height 5
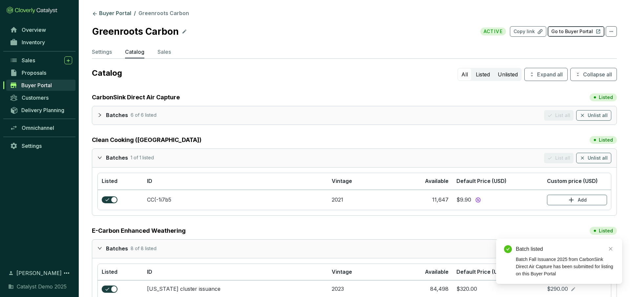
click at [569, 32] on p "Go to Buyer Portal" at bounding box center [572, 31] width 42 height 7
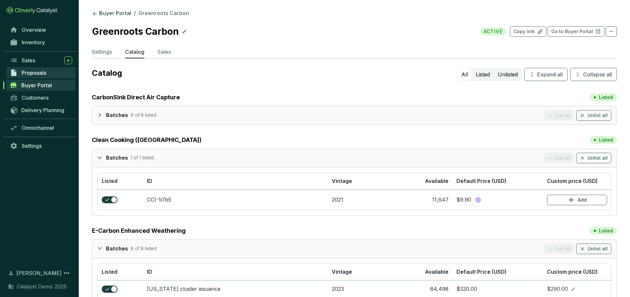
click at [39, 73] on span "Proposals" at bounding box center [34, 73] width 25 height 7
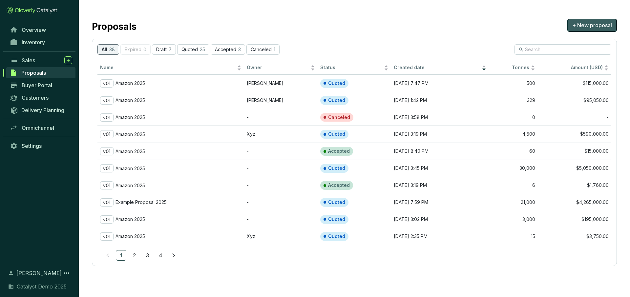
click at [593, 24] on span "+ New proposal" at bounding box center [593, 25] width 40 height 8
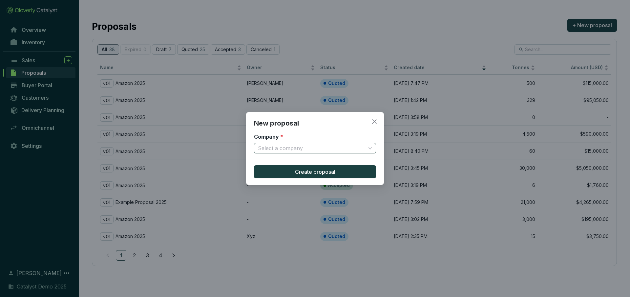
click at [312, 149] on input "Company *" at bounding box center [312, 148] width 108 height 10
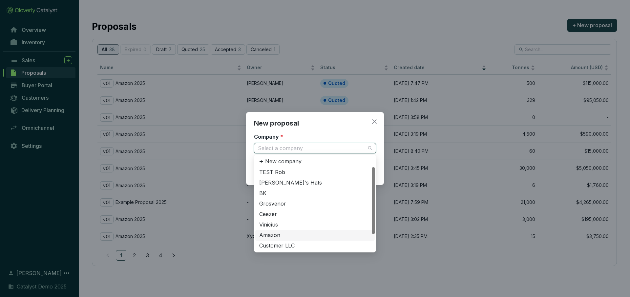
click at [275, 235] on div "Amazon" at bounding box center [315, 235] width 112 height 7
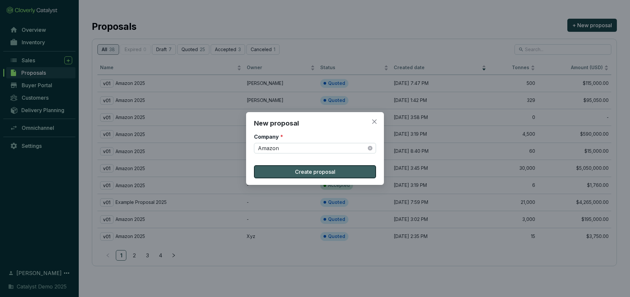
click at [283, 170] on button "Create proposal" at bounding box center [315, 171] width 122 height 13
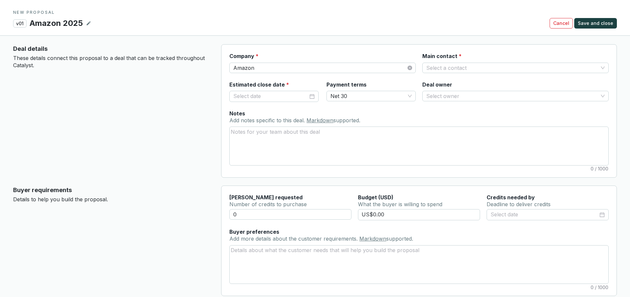
scroll to position [5, 0]
click at [446, 70] on input "Main contact *" at bounding box center [512, 68] width 172 height 10
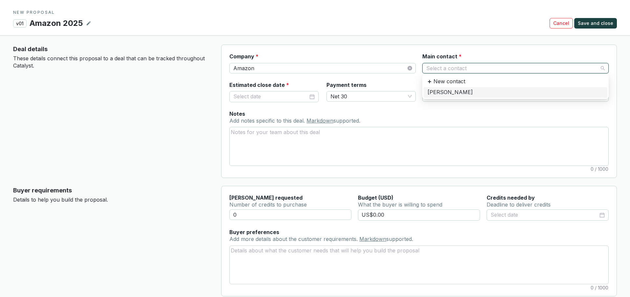
click at [443, 89] on div "[PERSON_NAME]" at bounding box center [516, 92] width 176 height 7
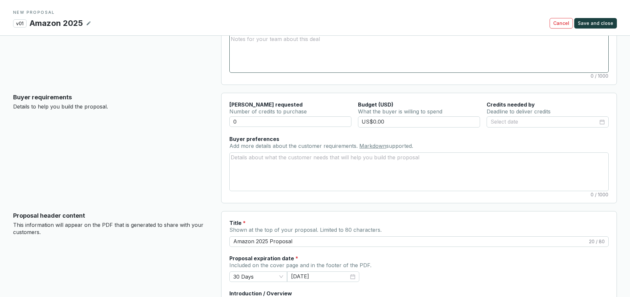
scroll to position [99, 0]
click at [289, 120] on input "0" at bounding box center [290, 121] width 122 height 11
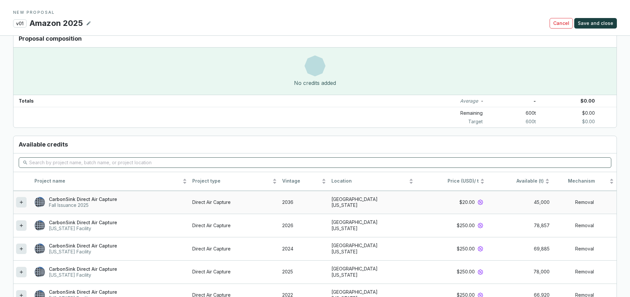
scroll to position [480, 0]
type input "600"
click at [20, 200] on icon at bounding box center [21, 202] width 5 height 8
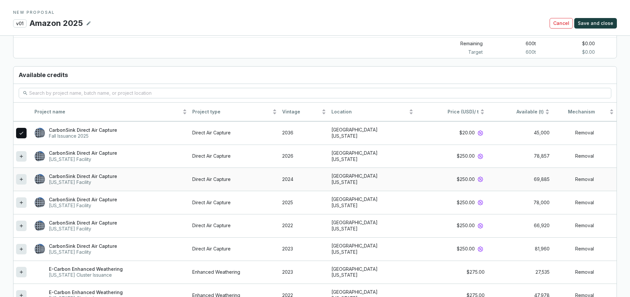
scroll to position [548, 0]
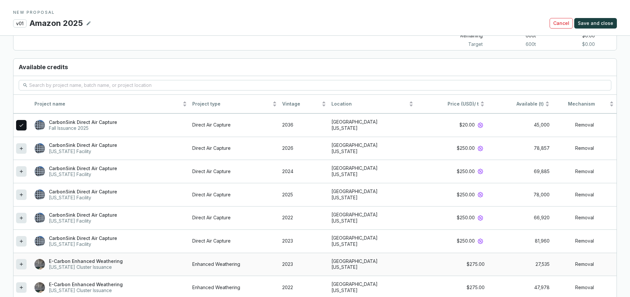
click at [21, 264] on icon at bounding box center [21, 264] width 3 height 3
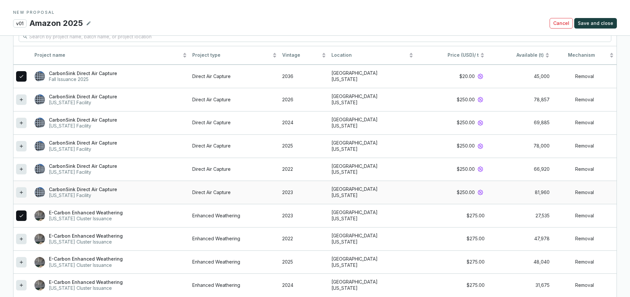
scroll to position [639, 0]
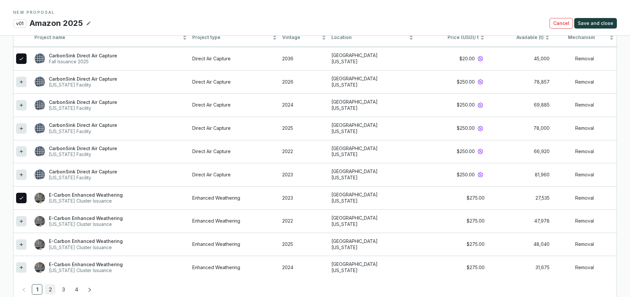
click at [51, 290] on link "2" at bounding box center [50, 290] width 10 height 10
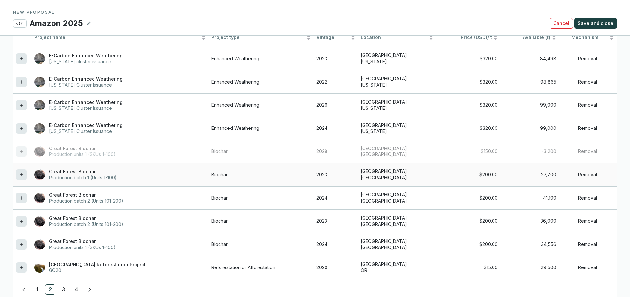
click at [22, 176] on icon at bounding box center [21, 175] width 5 height 8
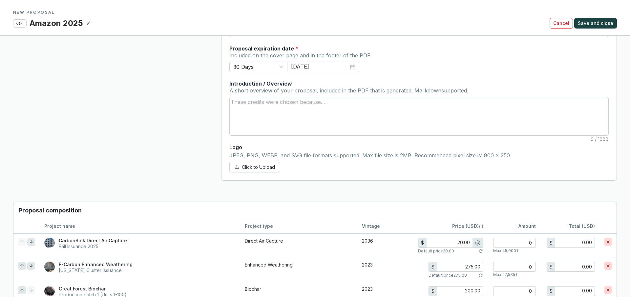
scroll to position [380, 0]
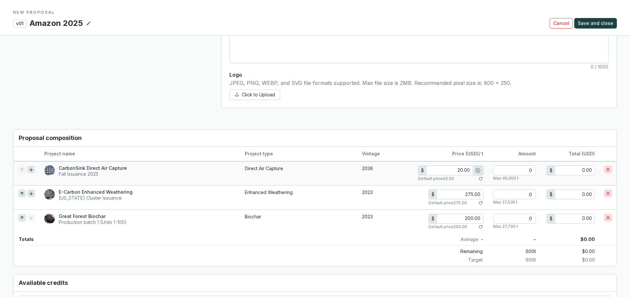
click at [460, 171] on input "20.00" at bounding box center [450, 170] width 46 height 9
type input "20.00"
click at [510, 172] on input "number" at bounding box center [514, 171] width 43 height 10
type input "4"
type input "80.00"
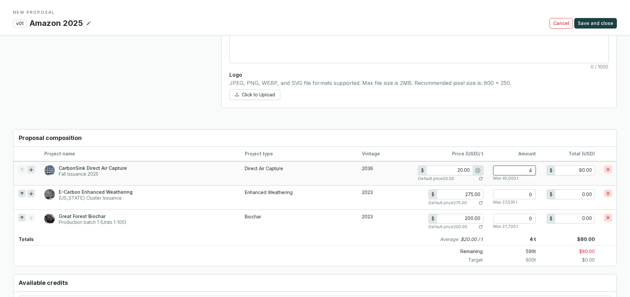
type input "40"
type input "800.00"
type input "400"
type input "8,000.00"
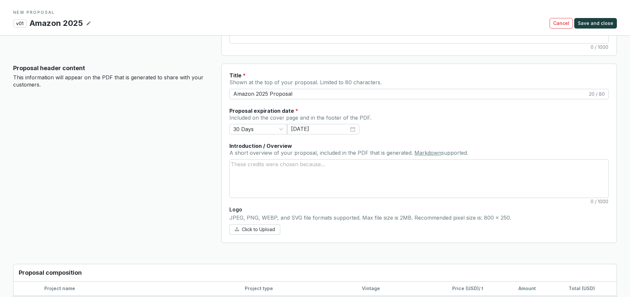
scroll to position [245, 0]
type input "400"
click at [562, 26] on span "Cancel" at bounding box center [561, 23] width 16 height 7
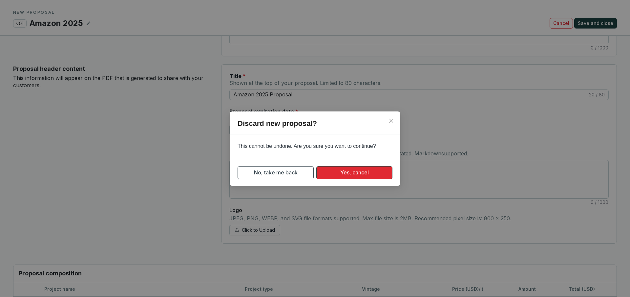
click at [342, 168] on button "Yes, cancel" at bounding box center [354, 172] width 76 height 13
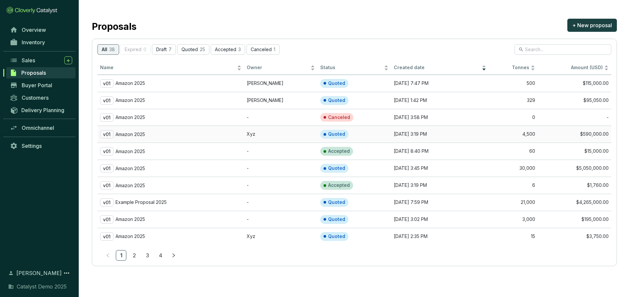
click at [258, 136] on td "Xyz" at bounding box center [281, 134] width 74 height 17
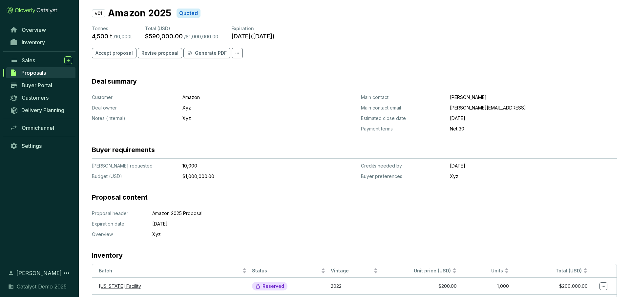
scroll to position [33, 0]
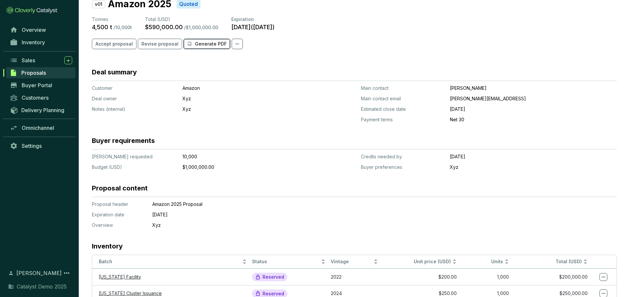
click at [206, 41] on p "Generate PDF" at bounding box center [211, 44] width 32 height 7
click at [28, 25] on link "Overview" at bounding box center [41, 29] width 69 height 11
